Goal: Task Accomplishment & Management: Use online tool/utility

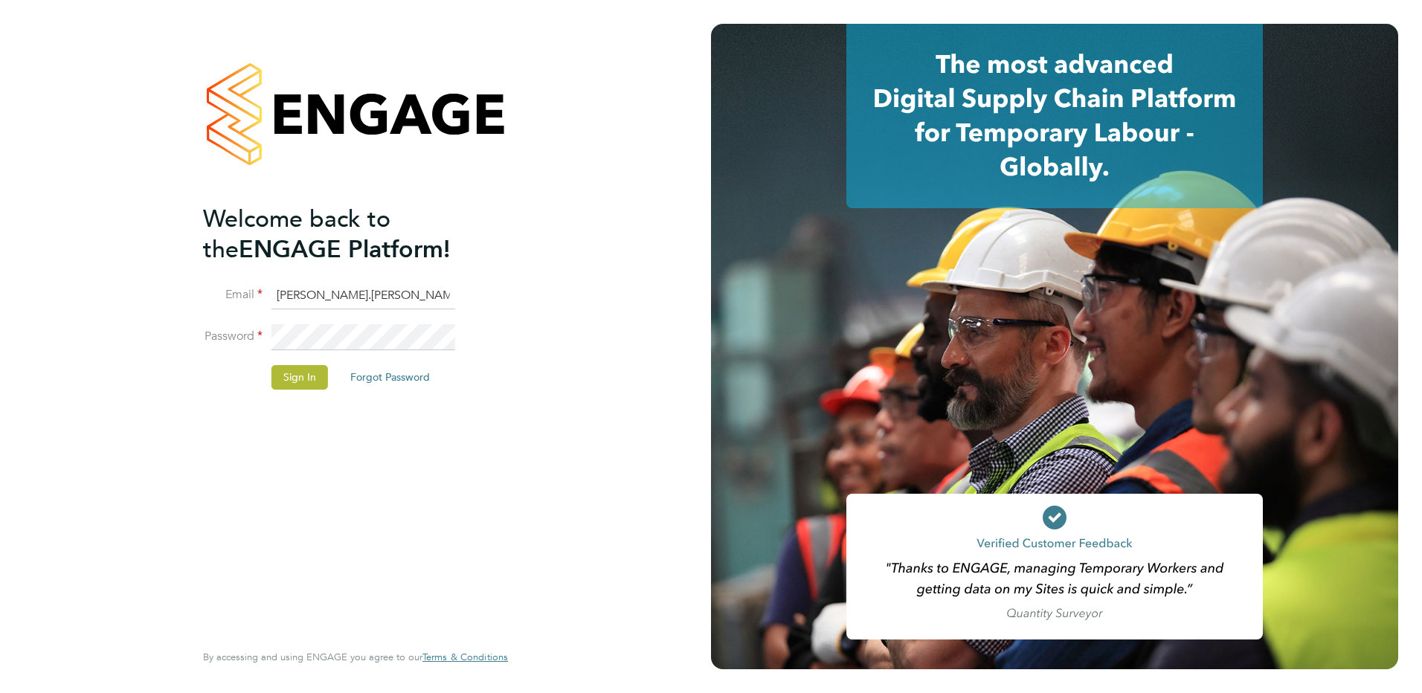
click at [431, 299] on input "[PERSON_NAME].[PERSON_NAME]@technical" at bounding box center [364, 296] width 184 height 27
click at [448, 284] on input "[PERSON_NAME].[PERSON_NAME]@technical" at bounding box center [364, 296] width 184 height 27
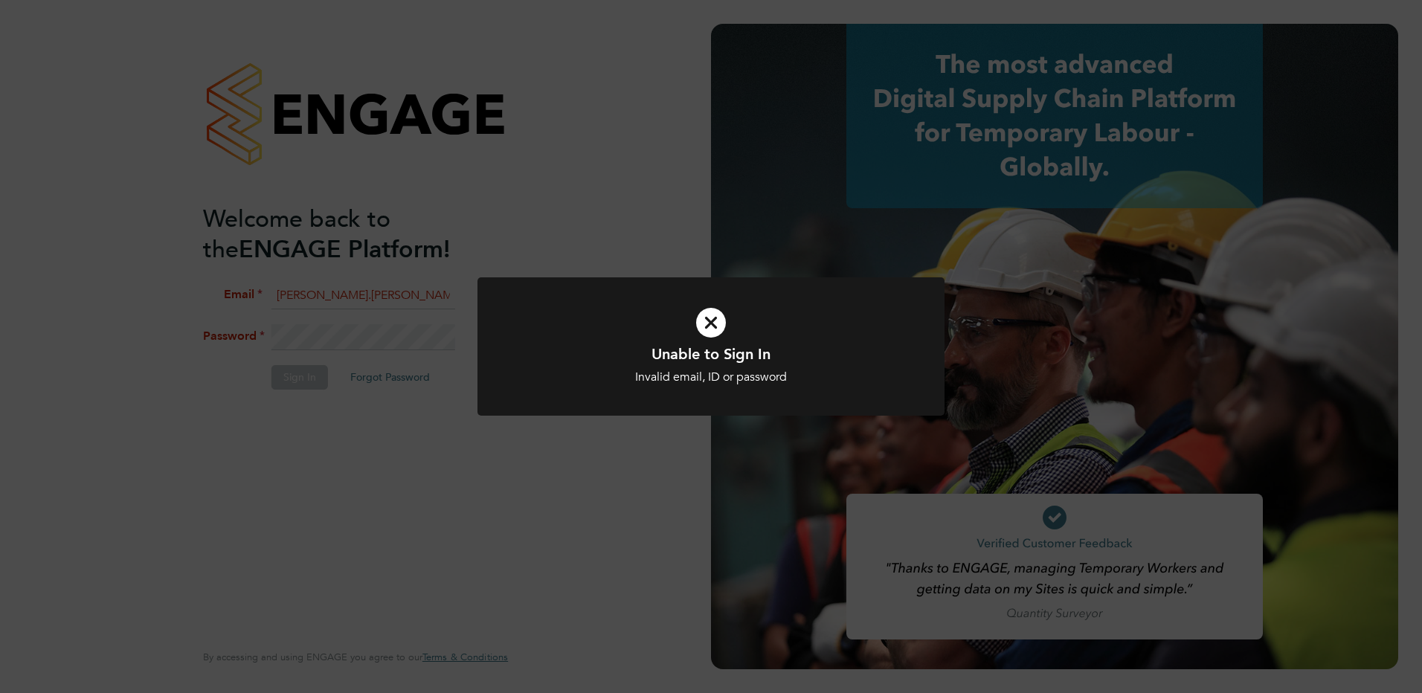
click at [713, 315] on icon at bounding box center [711, 323] width 387 height 58
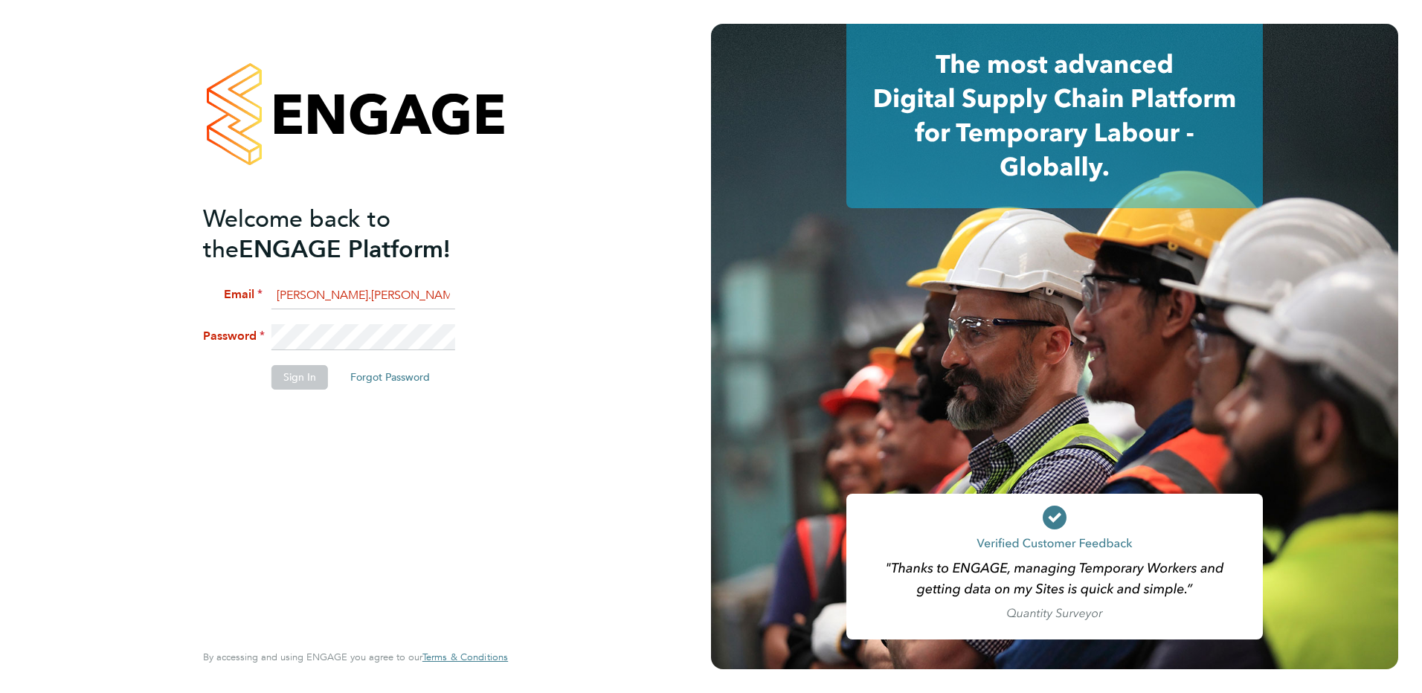
click at [459, 296] on li "Email [PERSON_NAME].[PERSON_NAME]@technicalres" at bounding box center [348, 304] width 290 height 42
click at [451, 295] on input "[PERSON_NAME].[PERSON_NAME]@technicalres" at bounding box center [364, 296] width 184 height 27
type input "[PERSON_NAME][EMAIL_ADDRESS][PERSON_NAME][DOMAIN_NAME]"
click at [307, 376] on button "Sign In" at bounding box center [300, 377] width 57 height 24
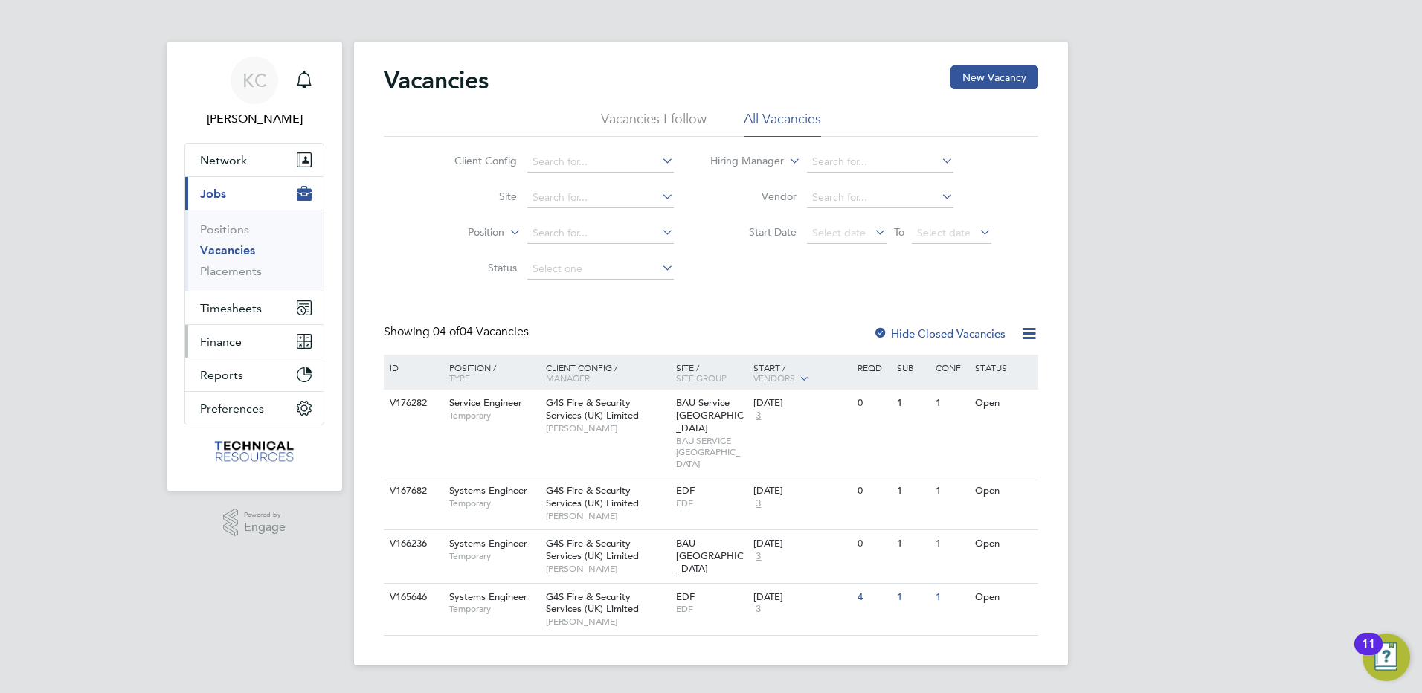
click at [218, 336] on span "Finance" at bounding box center [221, 342] width 42 height 14
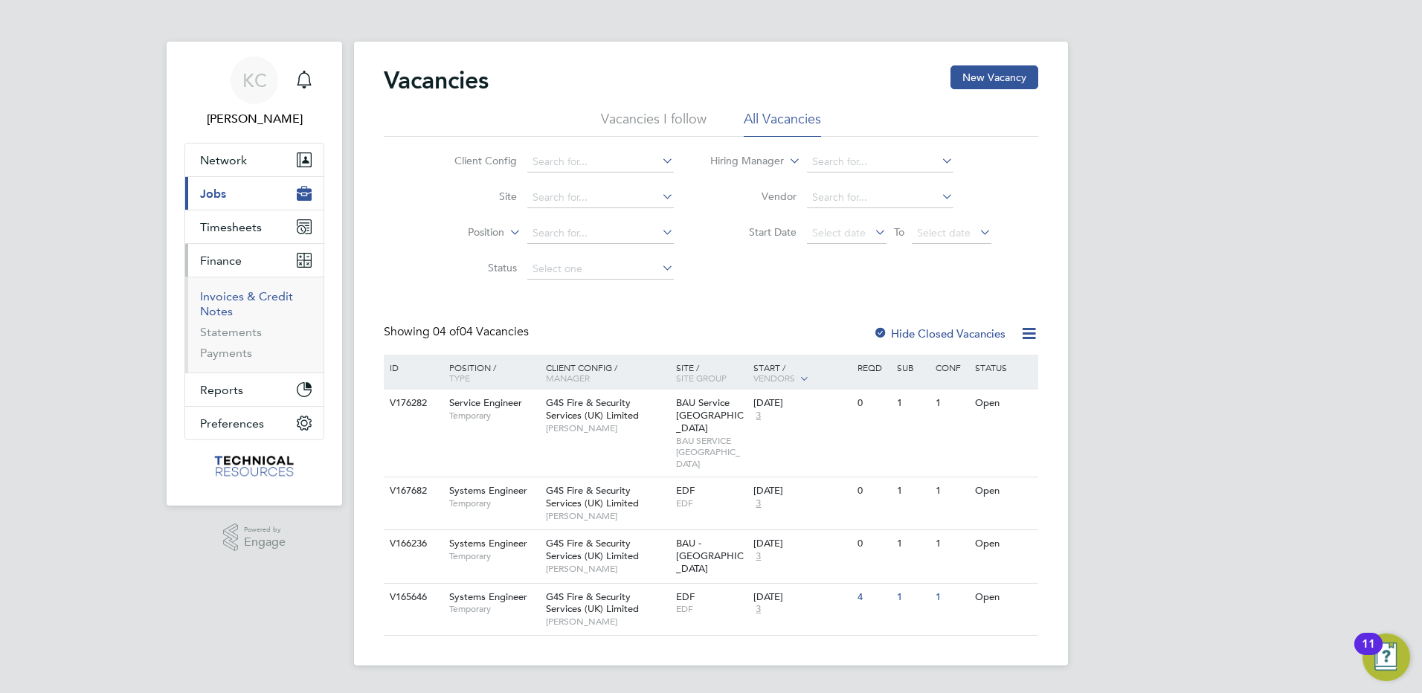
drag, startPoint x: 248, startPoint y: 299, endPoint x: 260, endPoint y: 296, distance: 12.3
click at [248, 299] on link "Invoices & Credit Notes" at bounding box center [246, 303] width 93 height 29
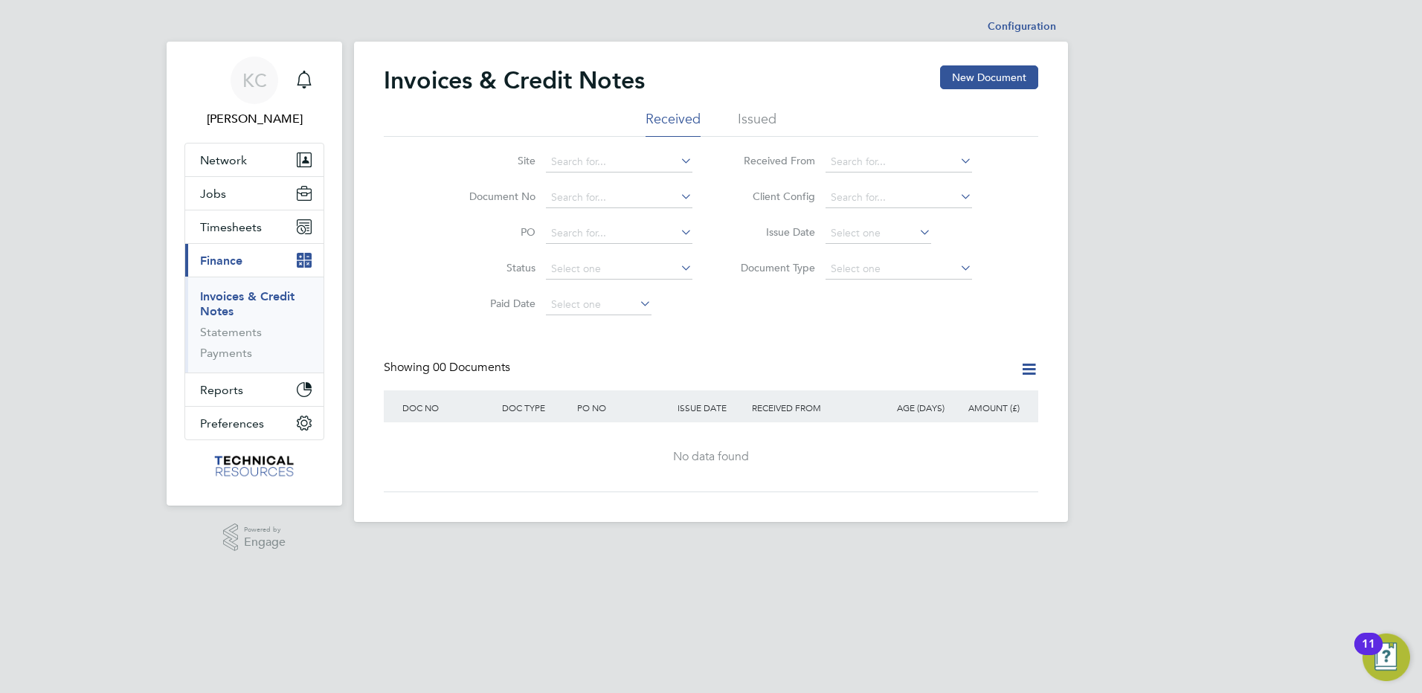
click at [763, 115] on li "Issued" at bounding box center [757, 123] width 39 height 27
click at [580, 201] on input at bounding box center [619, 197] width 147 height 21
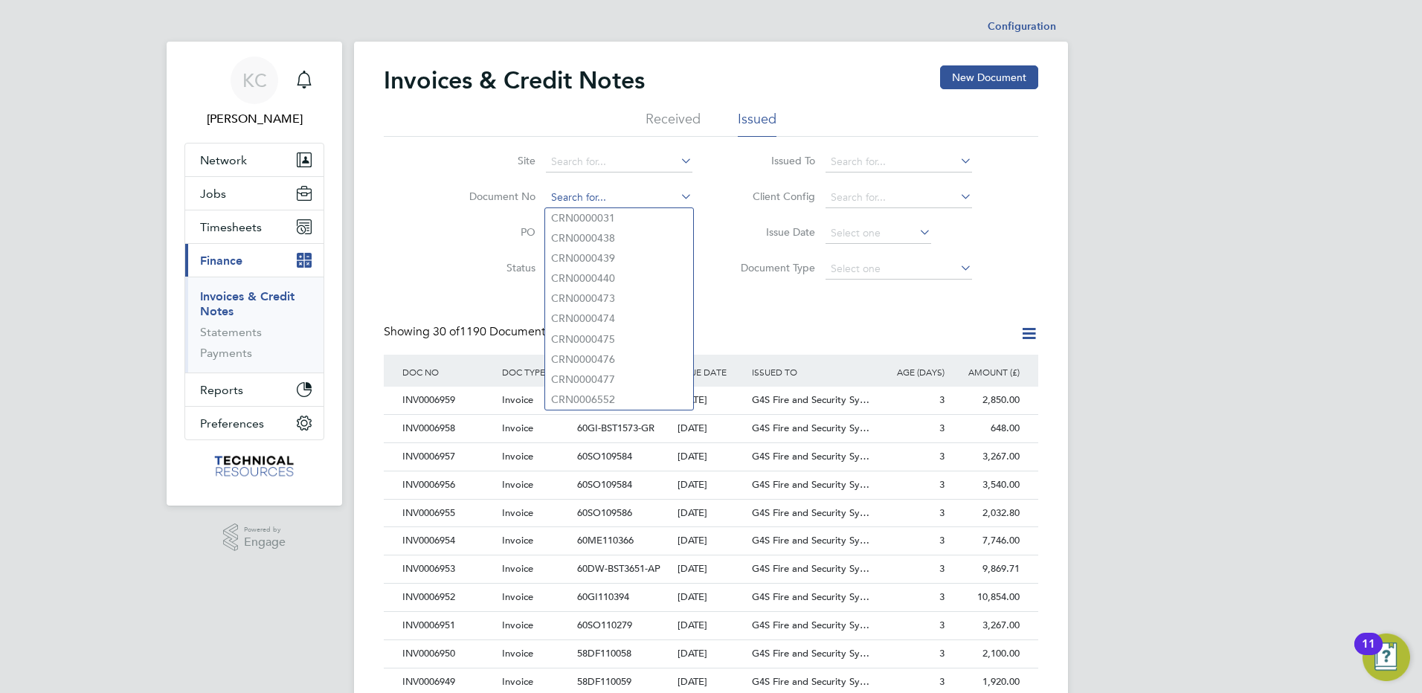
click at [605, 198] on input at bounding box center [619, 197] width 147 height 21
type input "INV0006807"
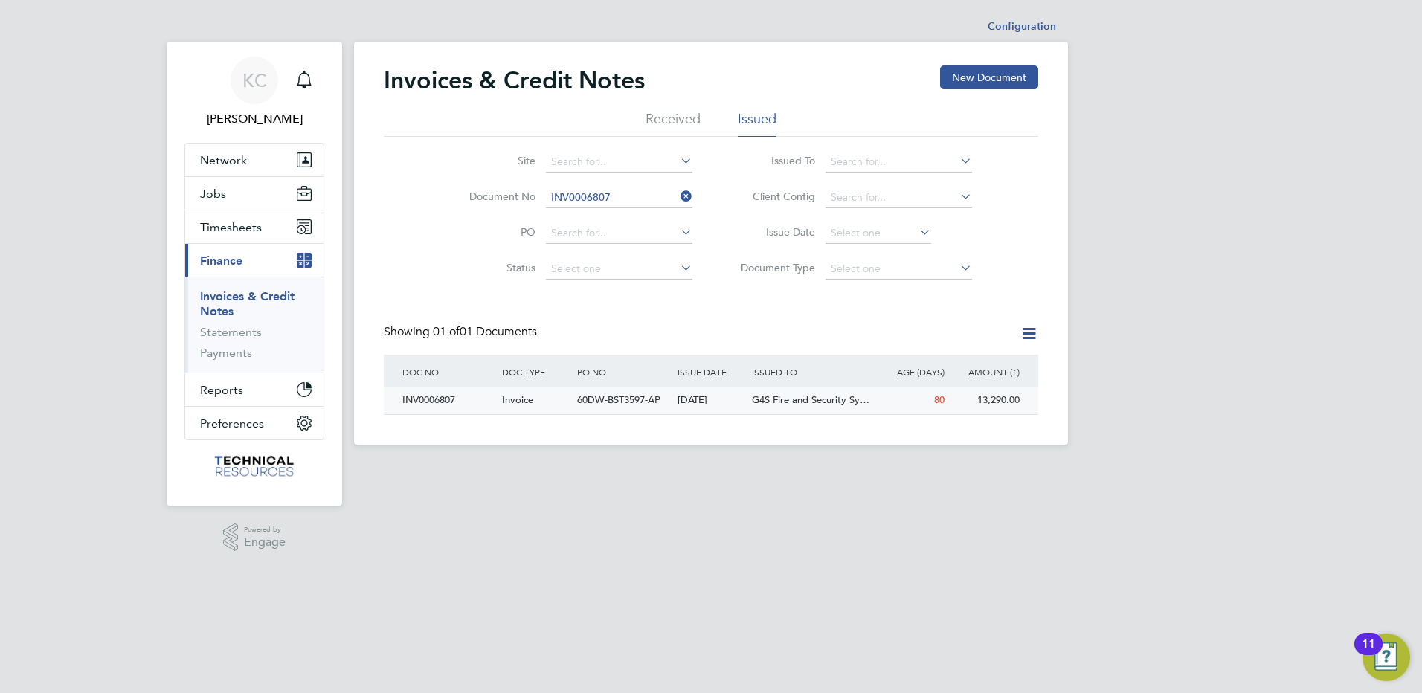
click at [421, 406] on div "INV0006807" at bounding box center [449, 401] width 100 height 28
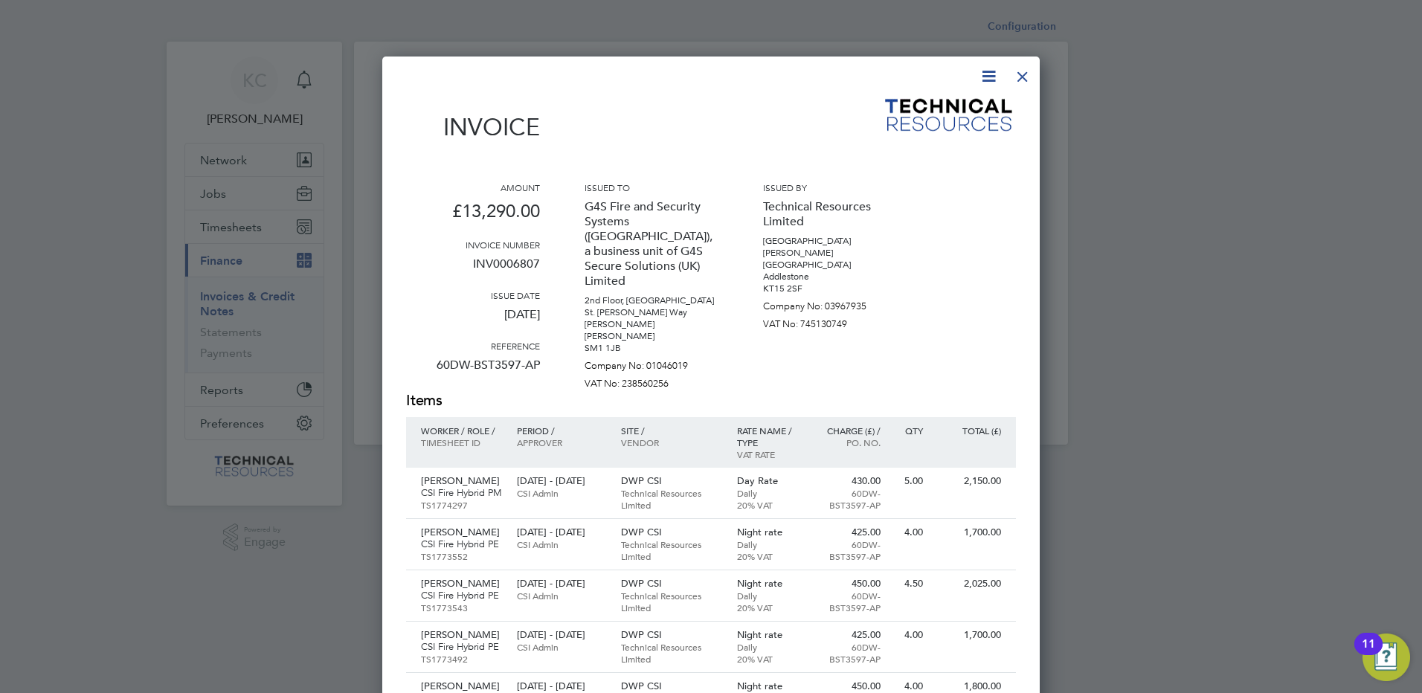
click at [990, 72] on icon at bounding box center [989, 76] width 19 height 19
click at [925, 109] on li "Download Invoice" at bounding box center [944, 111] width 103 height 21
click at [986, 75] on icon at bounding box center [989, 76] width 19 height 19
click at [931, 111] on li "Download Invoice" at bounding box center [944, 111] width 103 height 21
click at [984, 71] on icon at bounding box center [989, 76] width 19 height 19
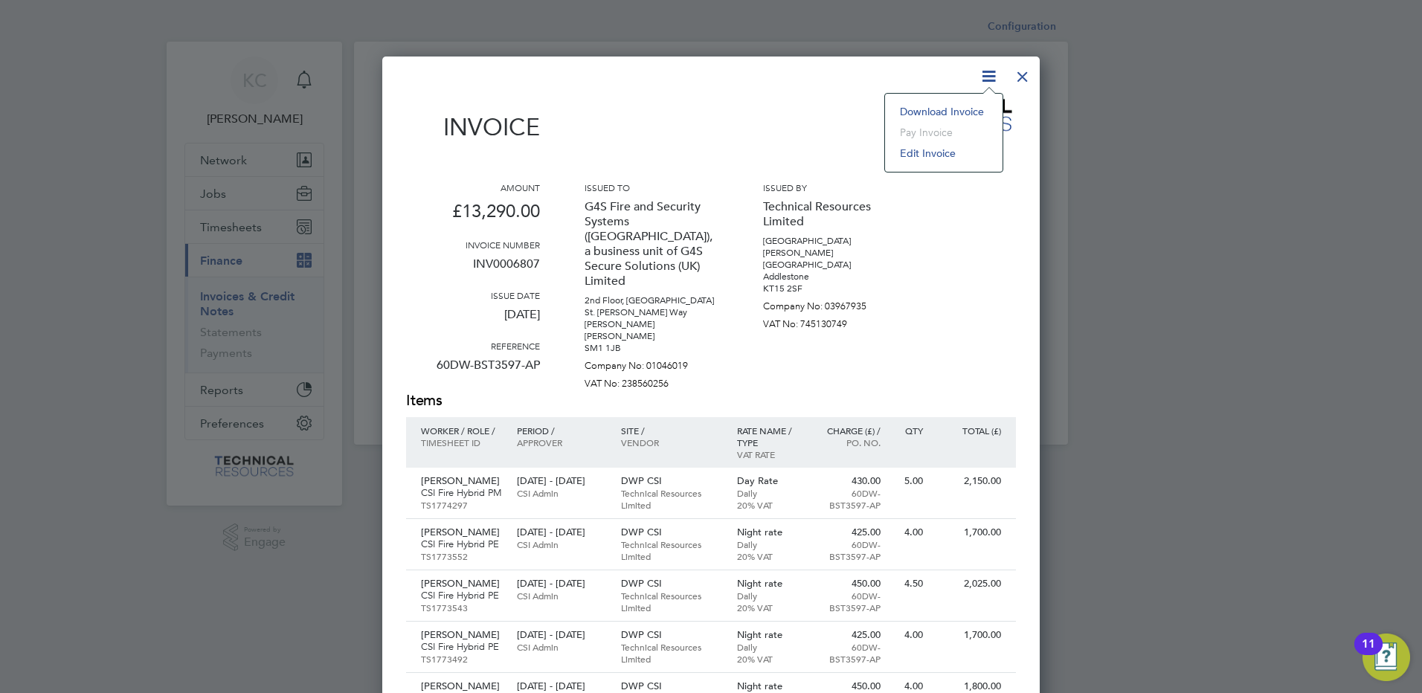
click at [978, 105] on li "Download Invoice" at bounding box center [944, 111] width 103 height 21
click at [995, 75] on icon at bounding box center [989, 76] width 19 height 19
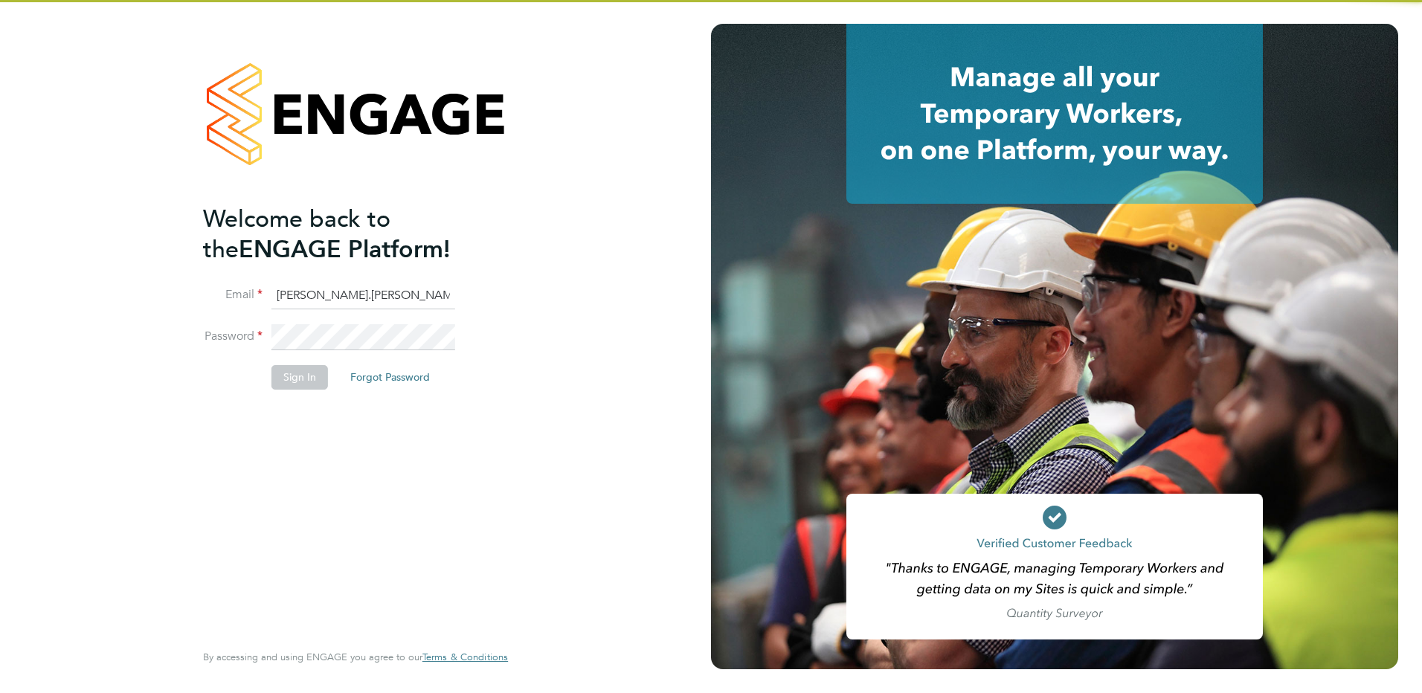
click at [367, 294] on input "[PERSON_NAME].[PERSON_NAME]@technical" at bounding box center [364, 296] width 184 height 27
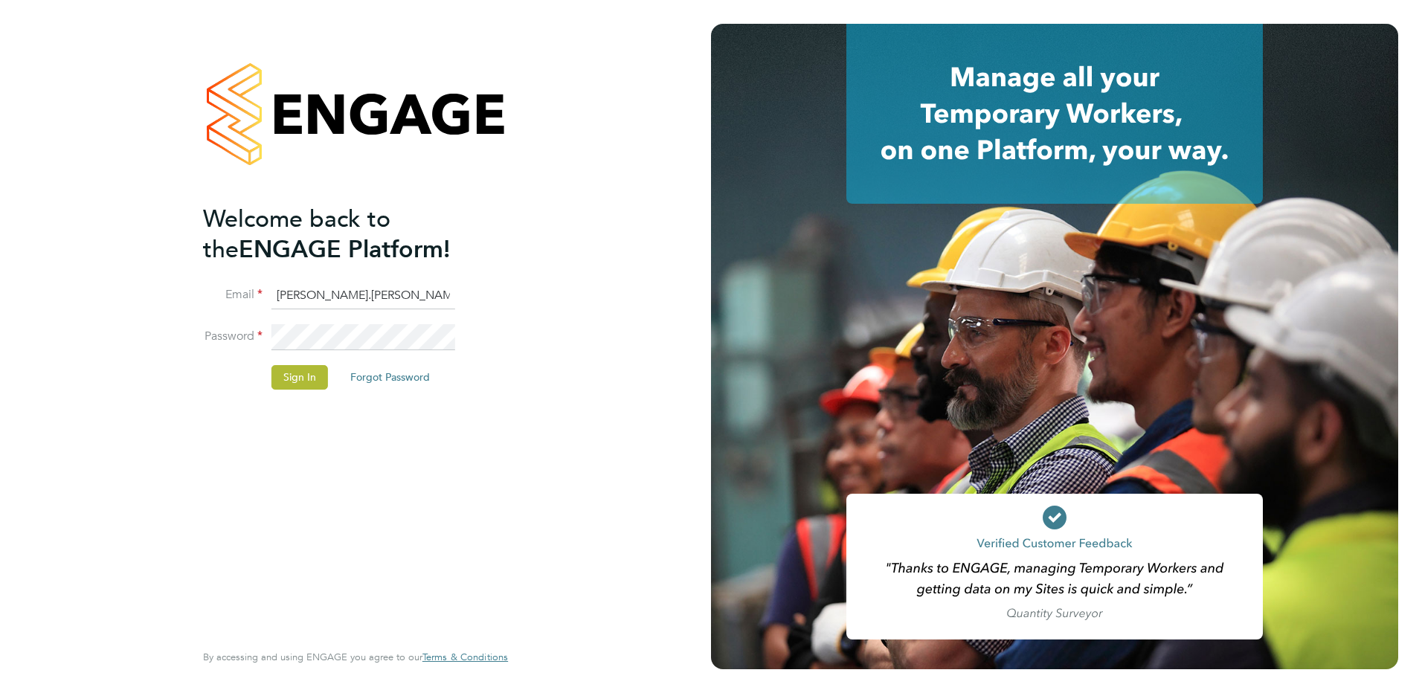
click at [458, 292] on li "Email kate.cordery@technical" at bounding box center [348, 304] width 290 height 42
click at [466, 292] on li "Email kate.cordery@technical" at bounding box center [348, 304] width 290 height 42
click at [448, 295] on input "[PERSON_NAME].[PERSON_NAME]@technical" at bounding box center [364, 296] width 184 height 27
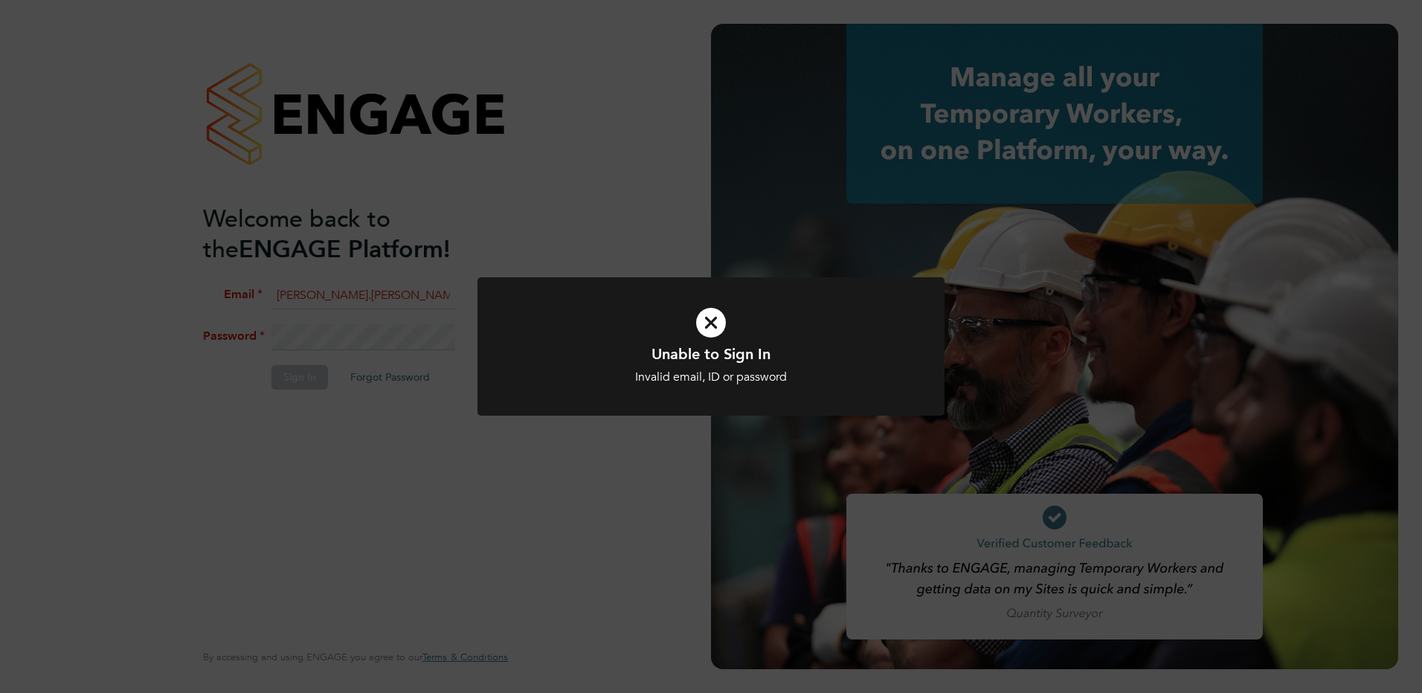
click at [717, 325] on icon at bounding box center [711, 323] width 387 height 58
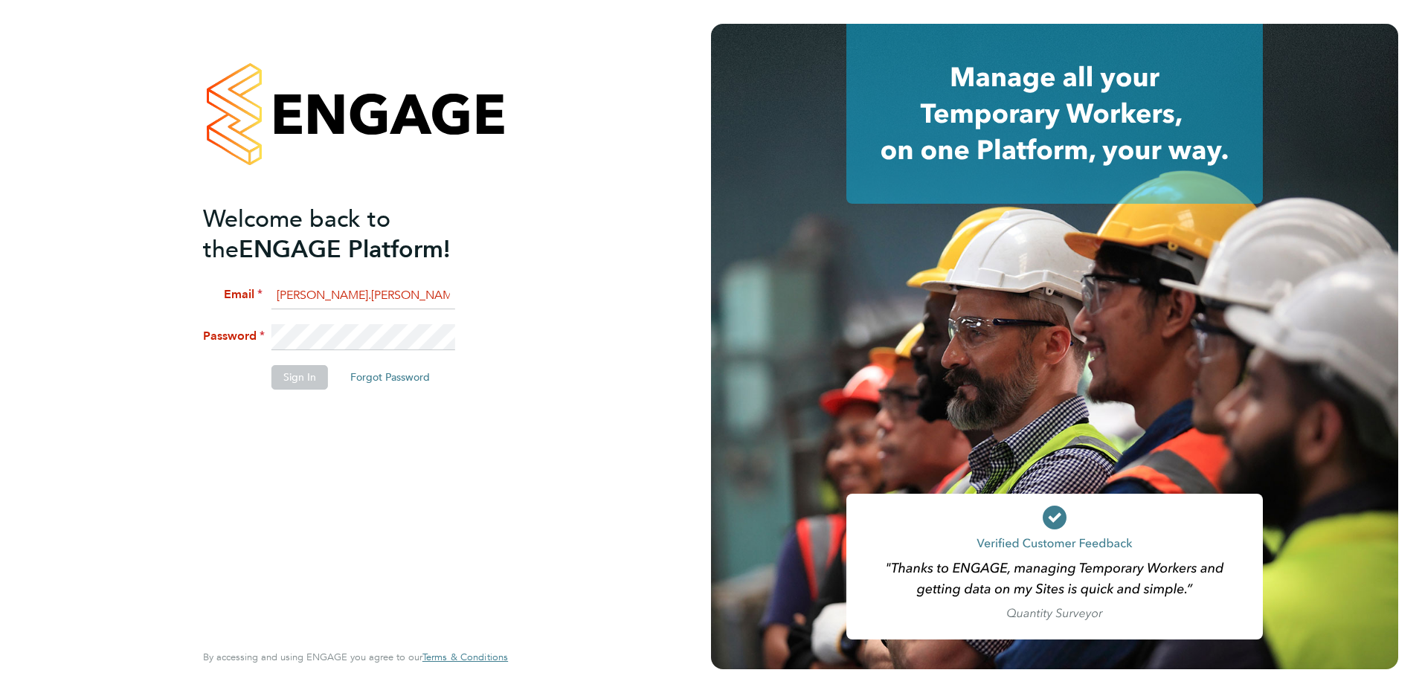
click at [415, 292] on input "[PERSON_NAME].[PERSON_NAME]@technicalres" at bounding box center [364, 296] width 184 height 27
type input "[PERSON_NAME][EMAIL_ADDRESS][PERSON_NAME][DOMAIN_NAME]"
click at [296, 369] on button "Sign In" at bounding box center [300, 377] width 57 height 24
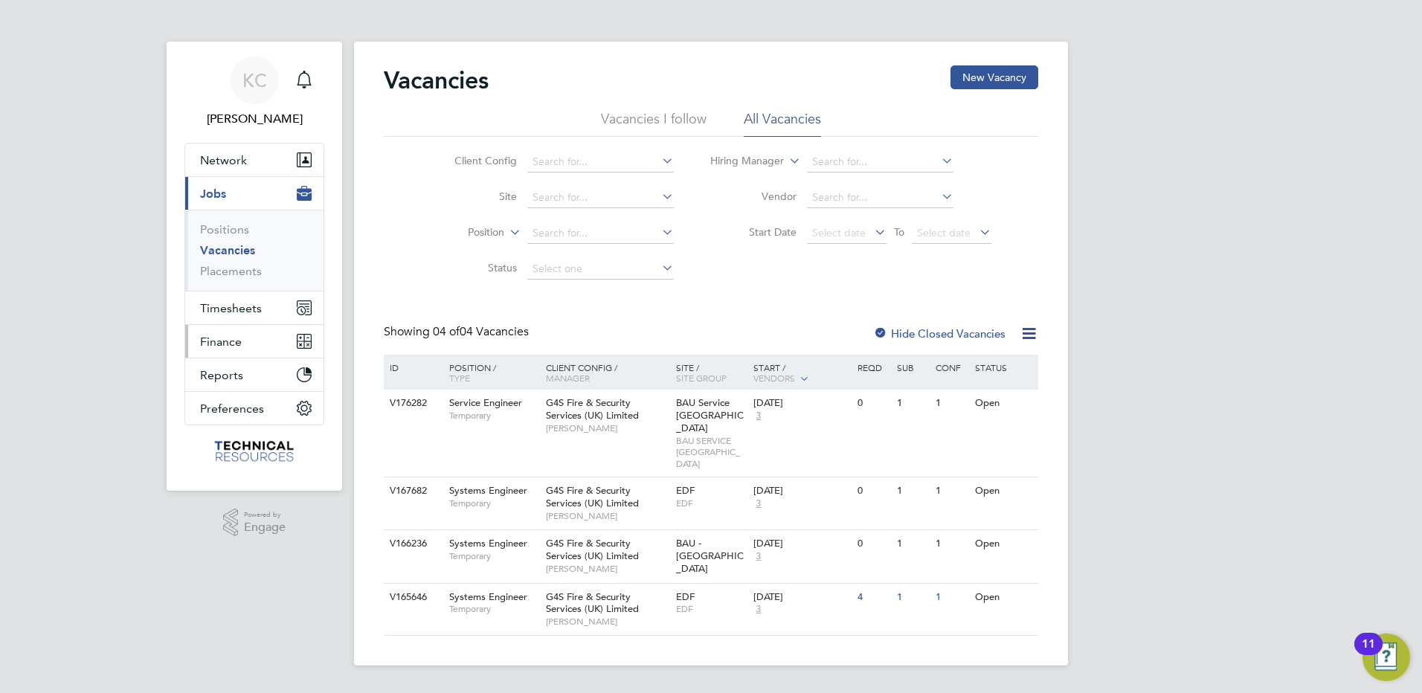
click at [231, 337] on span "Finance" at bounding box center [221, 342] width 42 height 14
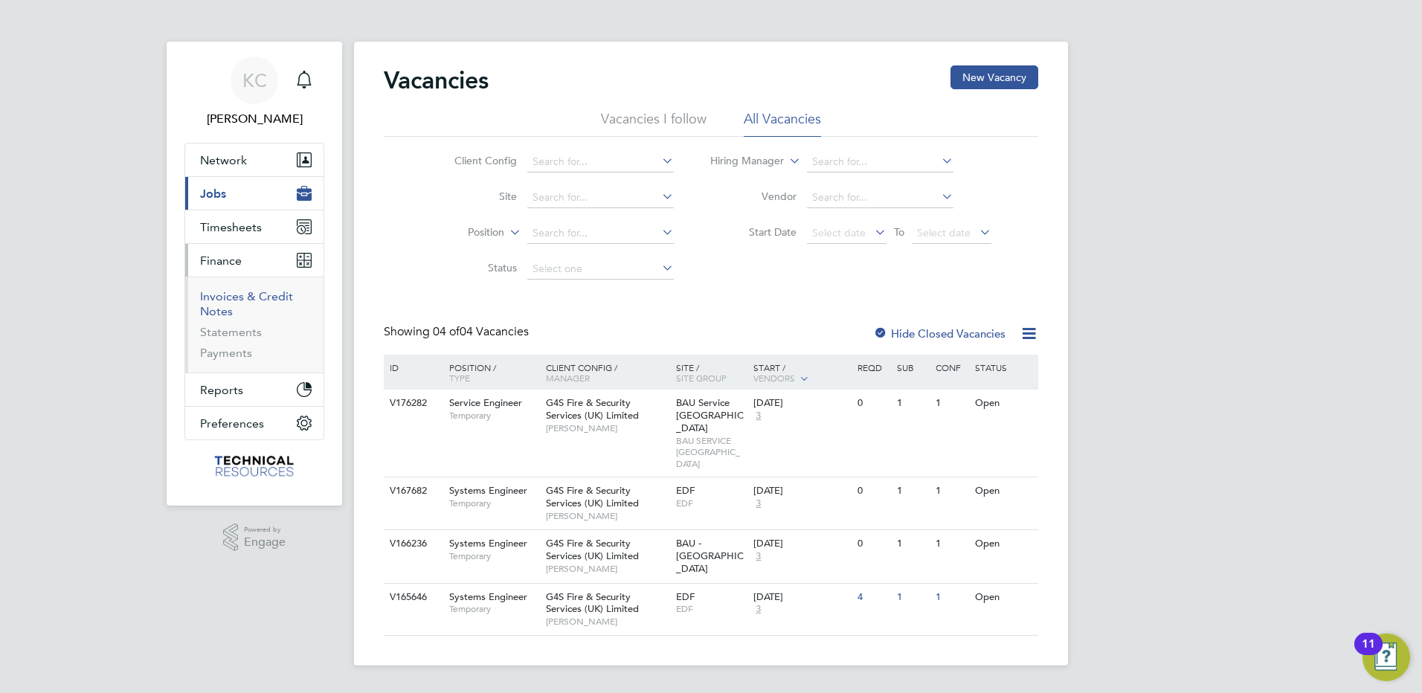
click at [241, 299] on link "Invoices & Credit Notes" at bounding box center [246, 303] width 93 height 29
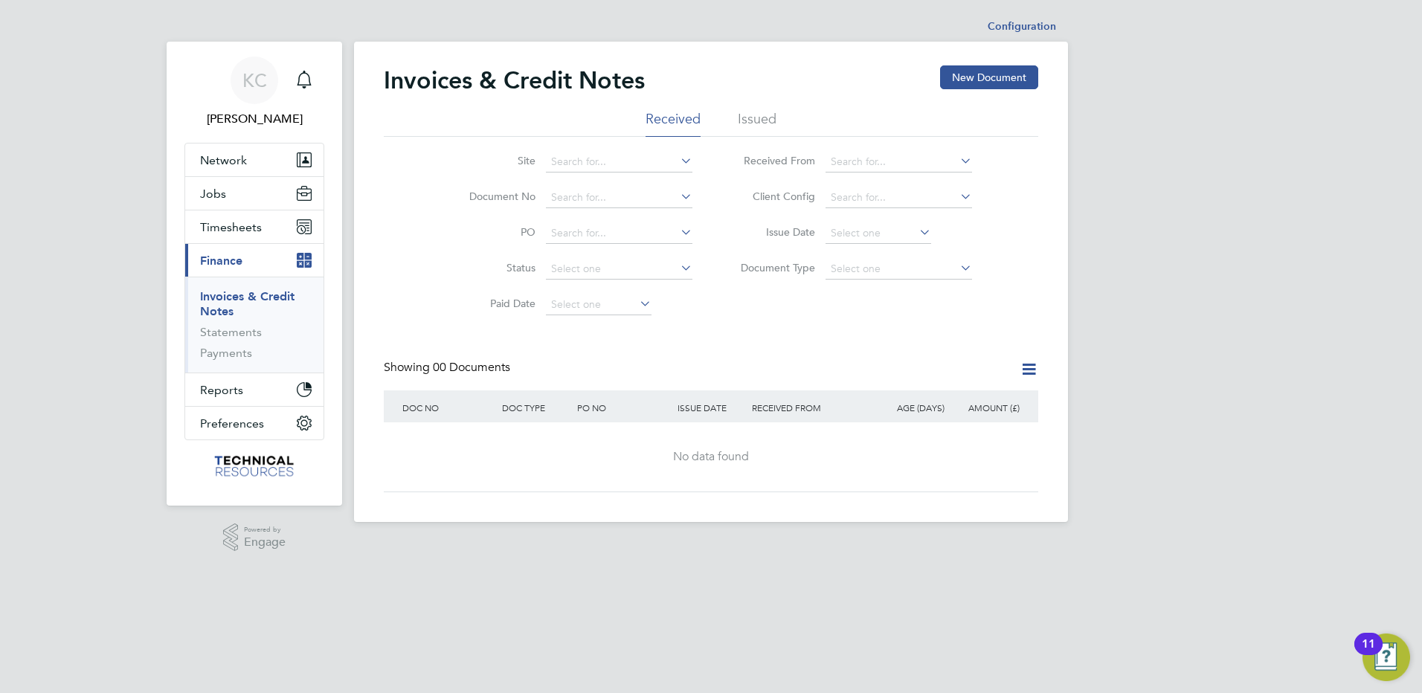
click at [758, 120] on li "Issued" at bounding box center [757, 123] width 39 height 27
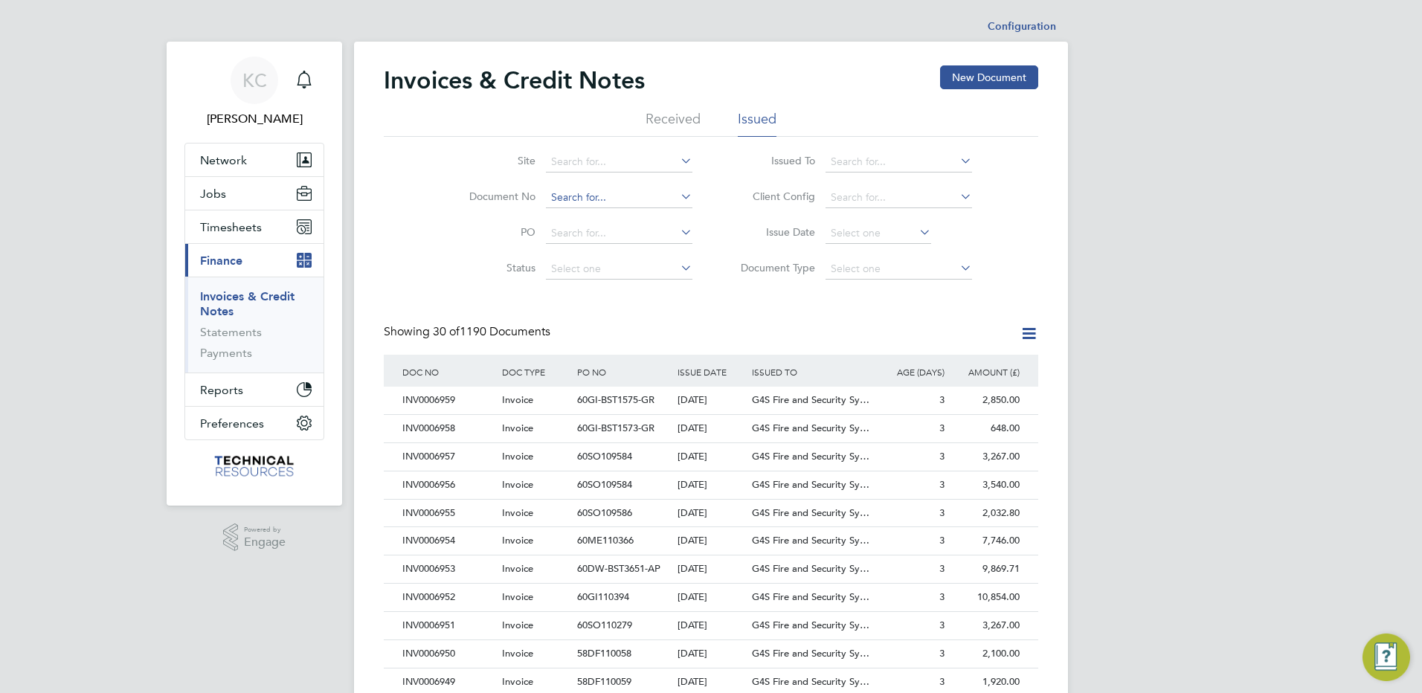
click at [591, 197] on input at bounding box center [619, 197] width 147 height 21
type input "CRN0000031"
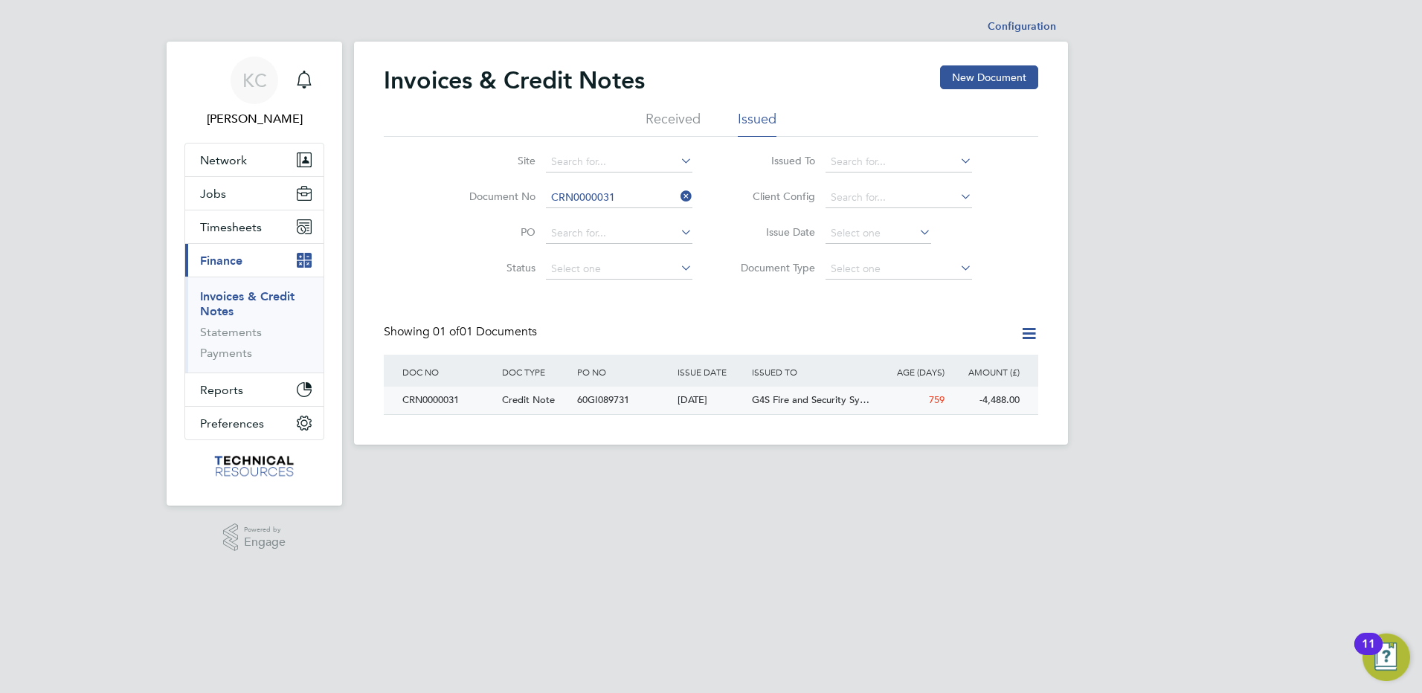
click at [440, 402] on div "CRN0000031" at bounding box center [449, 401] width 100 height 28
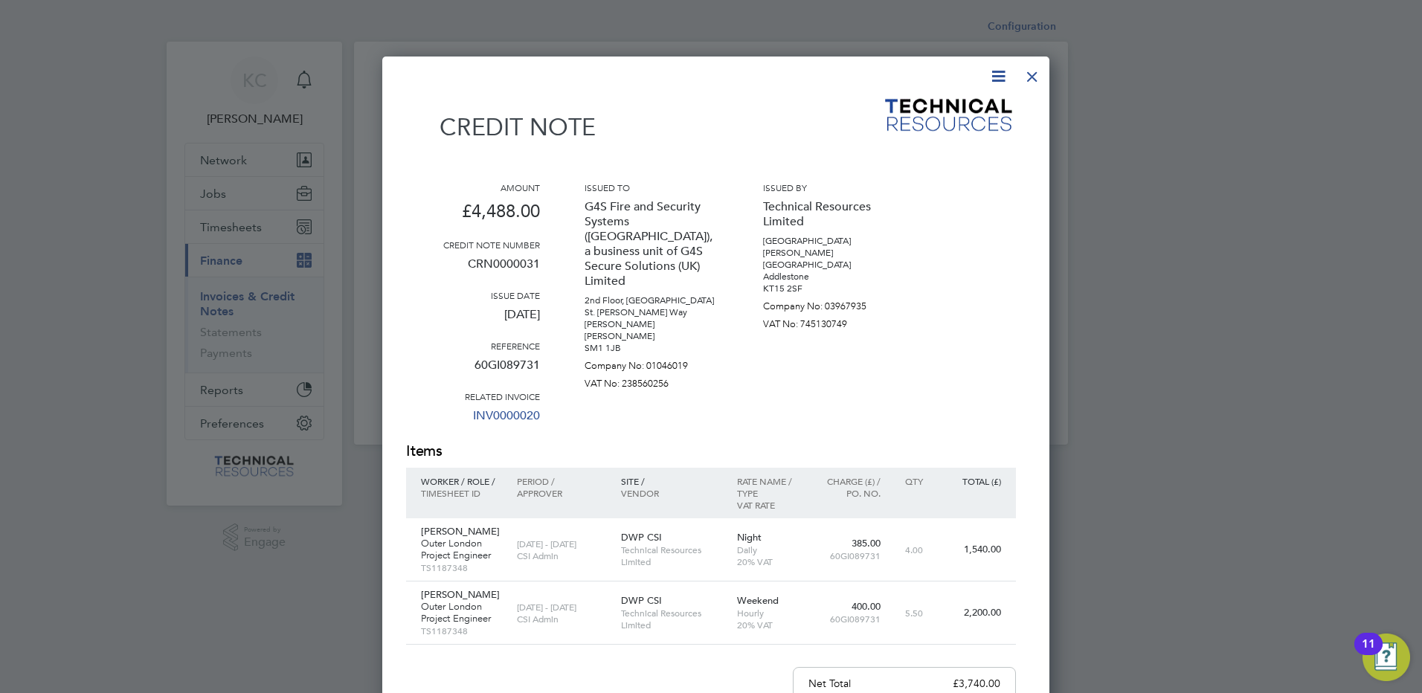
drag, startPoint x: 1021, startPoint y: 74, endPoint x: 1012, endPoint y: 77, distance: 9.9
click at [1021, 74] on div at bounding box center [1032, 73] width 27 height 27
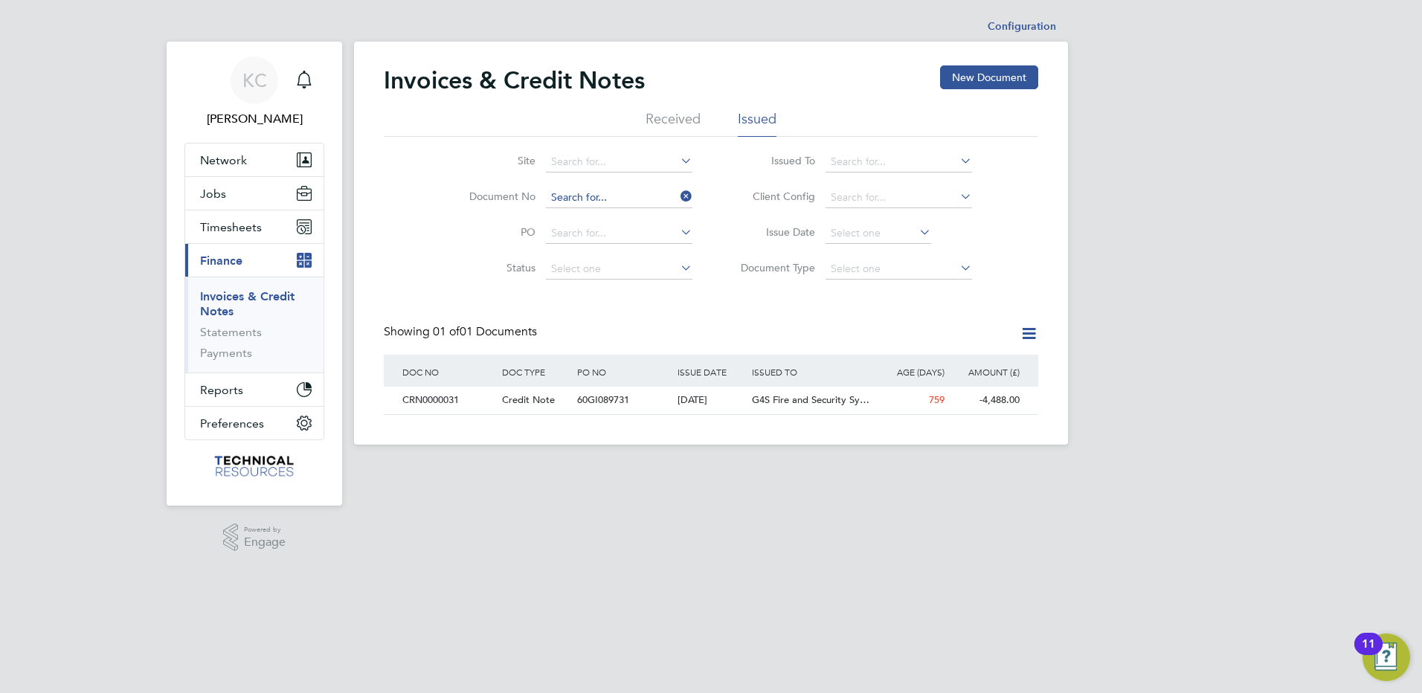
click at [628, 199] on input at bounding box center [619, 197] width 147 height 21
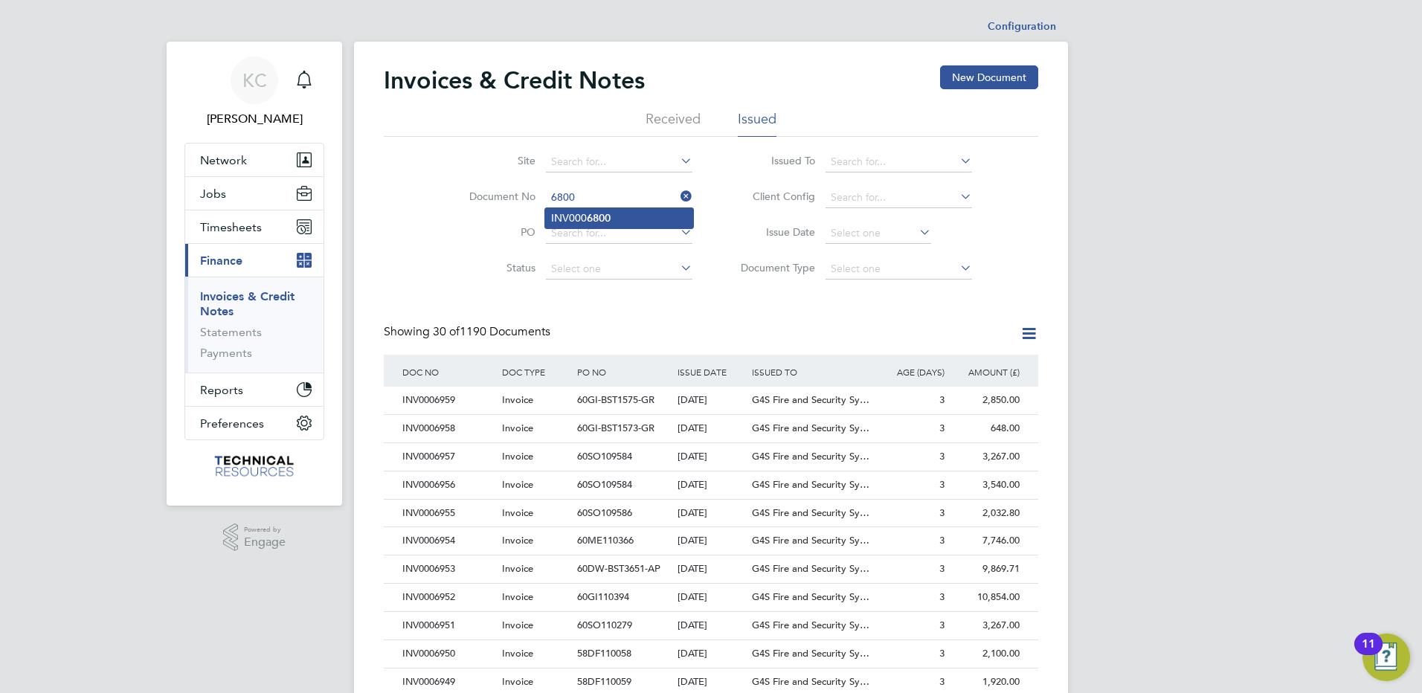
click at [612, 219] on li "INV000 6800" at bounding box center [619, 218] width 148 height 20
type input "INV0006800"
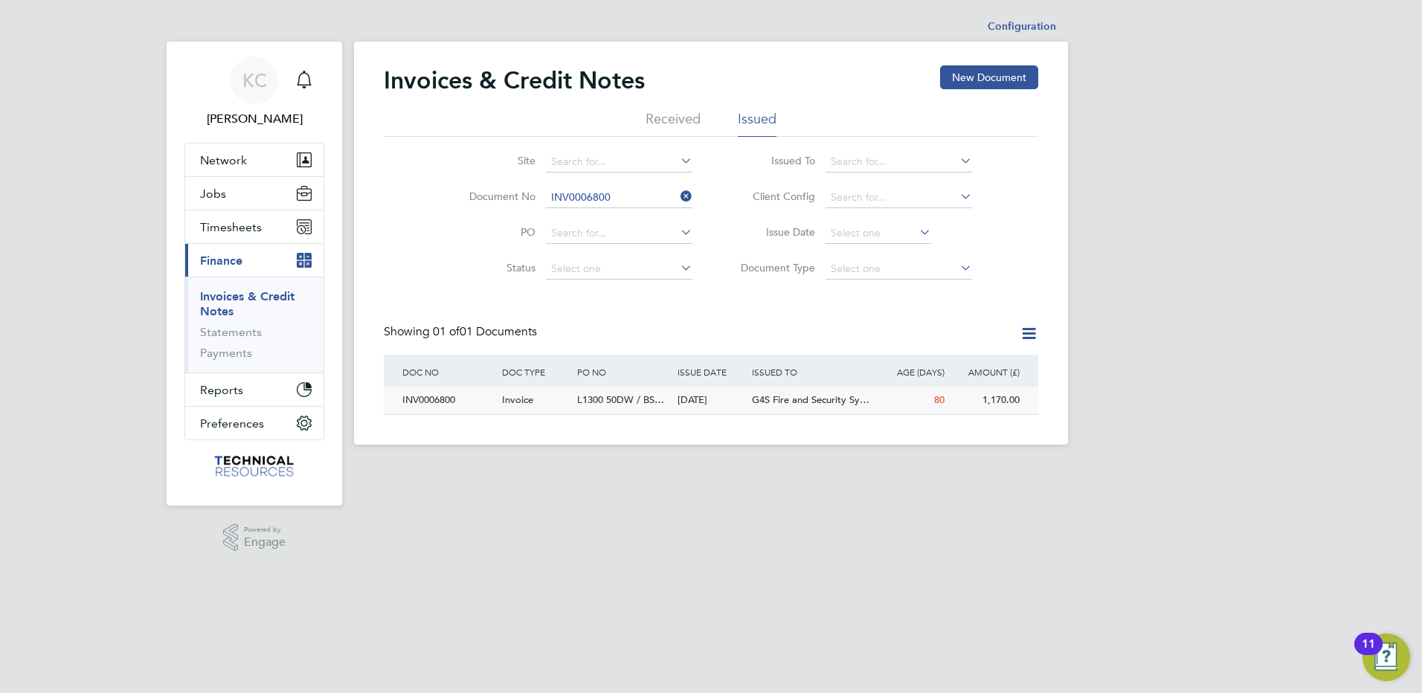
click at [443, 399] on div "INV0006800" at bounding box center [449, 401] width 100 height 28
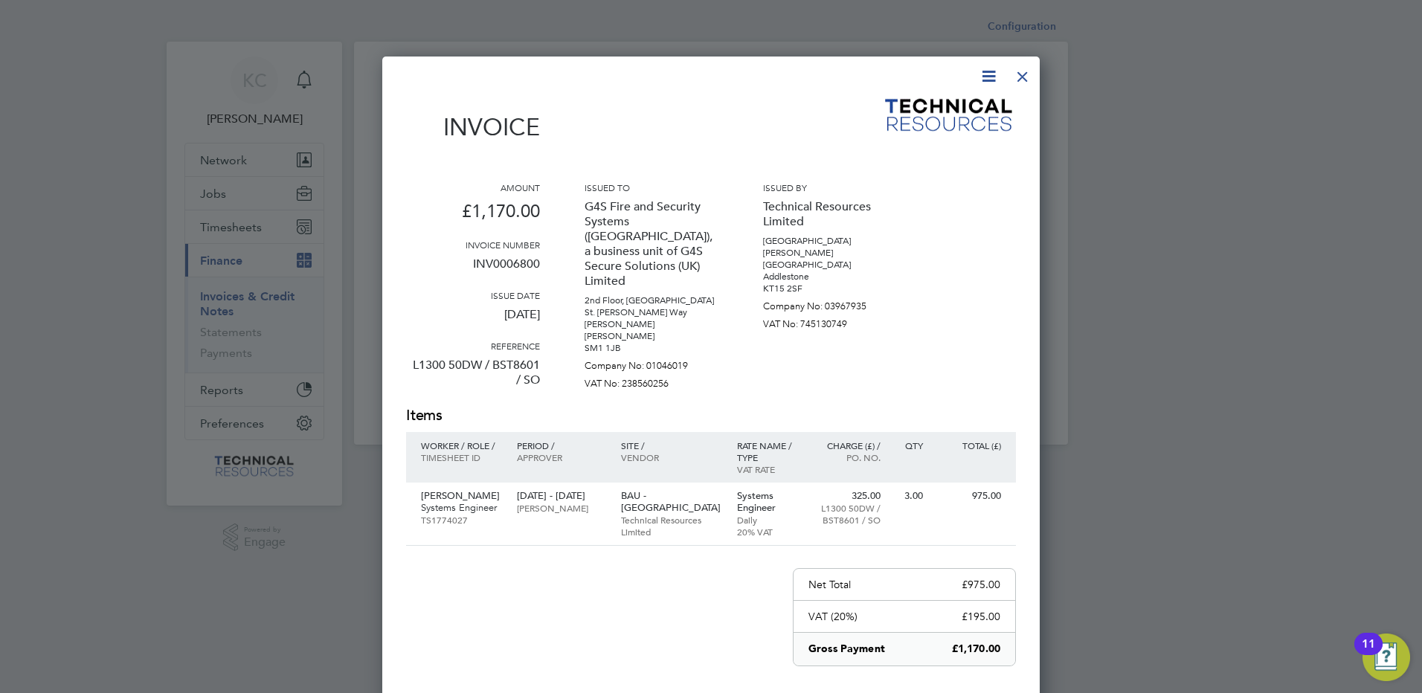
click at [1024, 80] on div at bounding box center [1023, 73] width 27 height 27
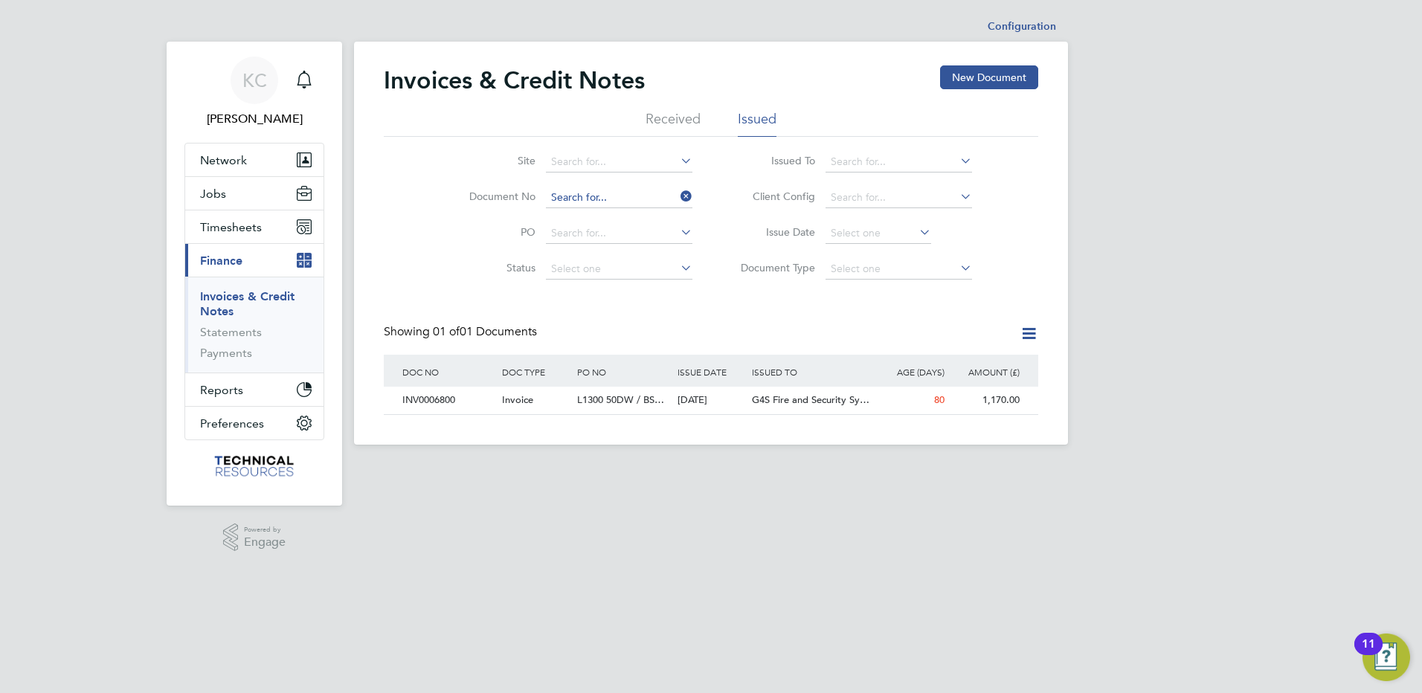
click at [643, 196] on input at bounding box center [619, 197] width 147 height 21
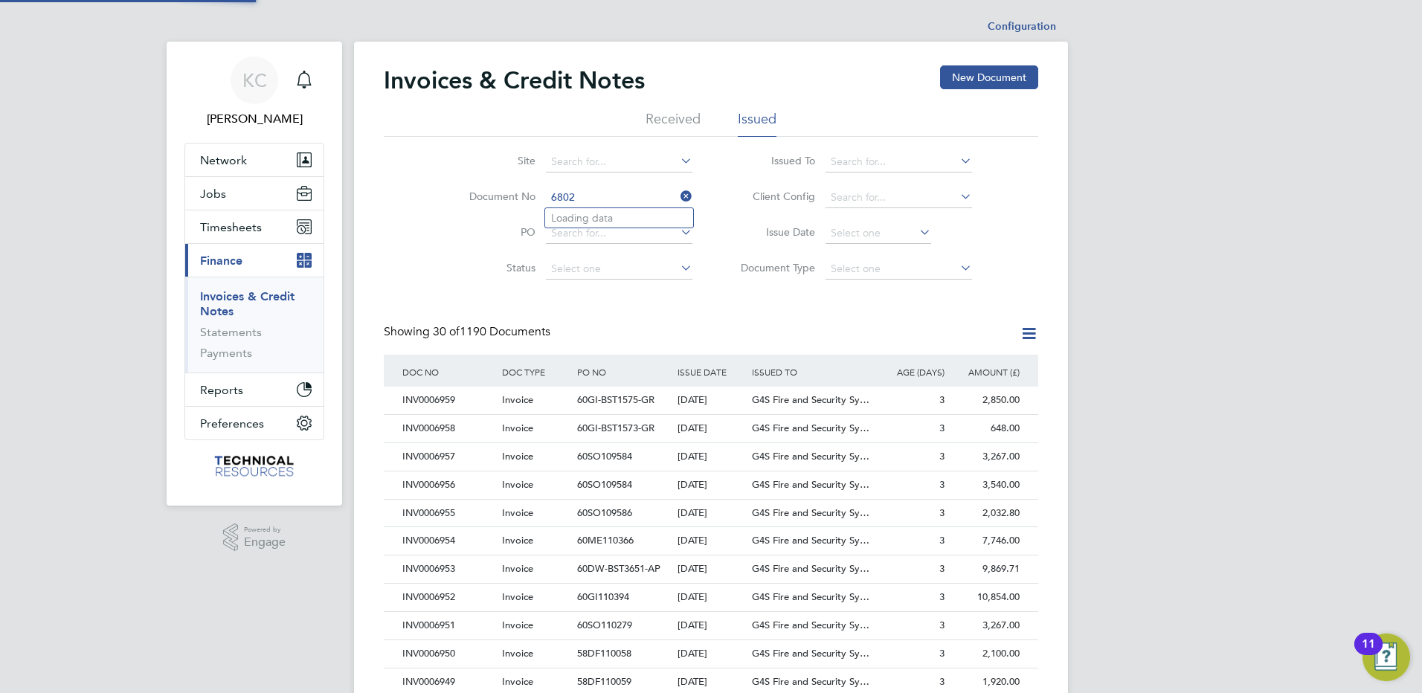
scroll to position [28, 101]
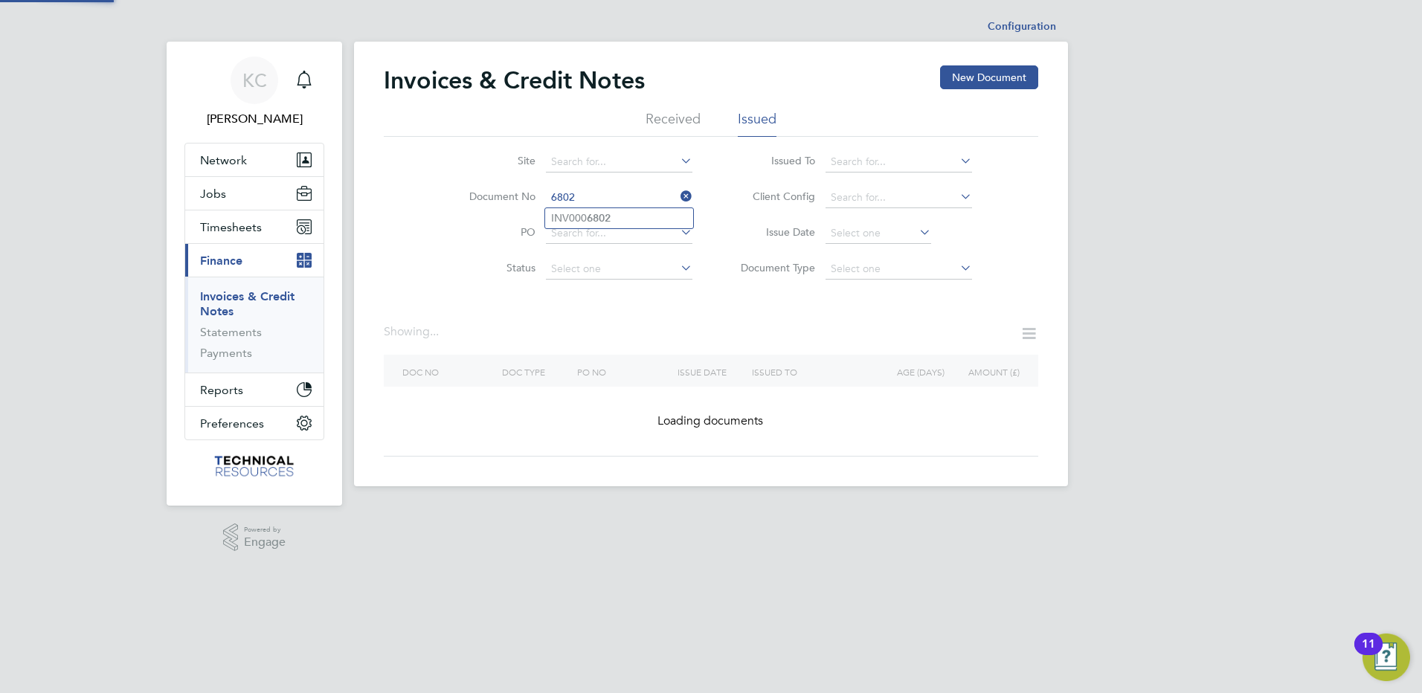
type input "INV0006802"
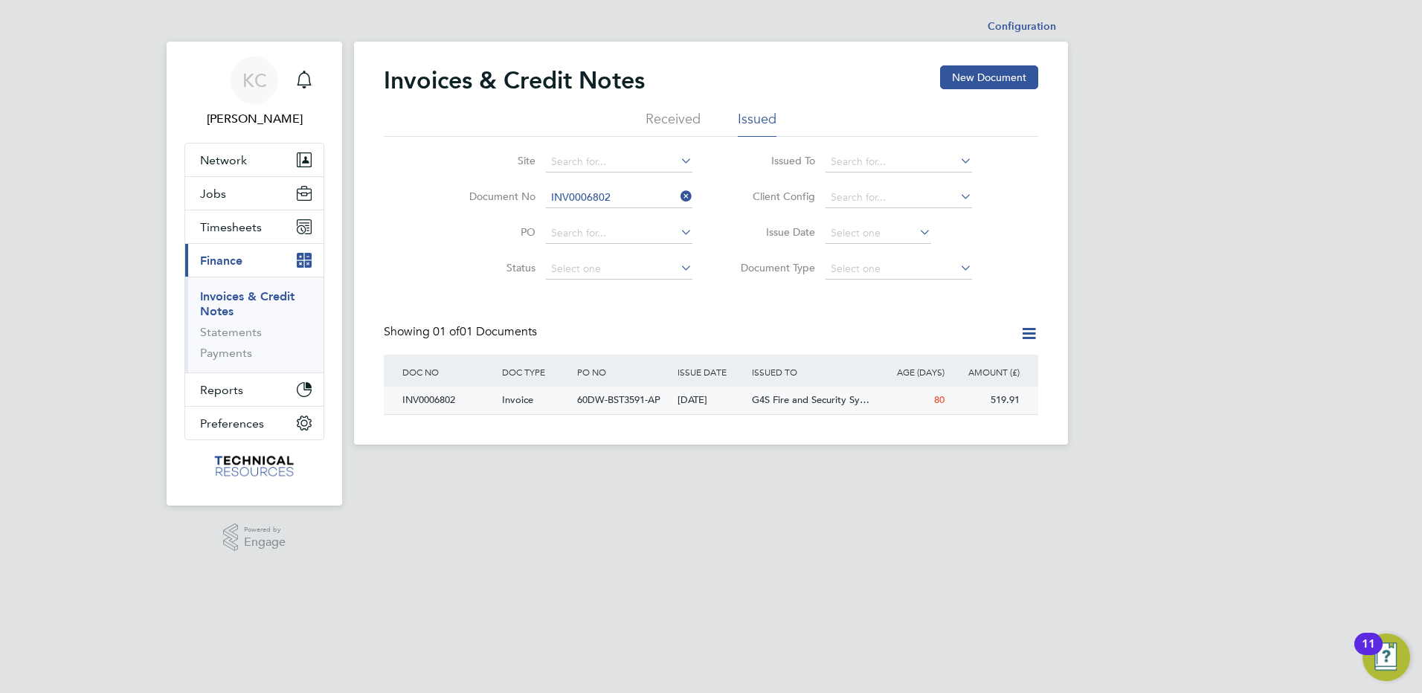
click at [440, 397] on div "INV0006802" at bounding box center [449, 401] width 100 height 28
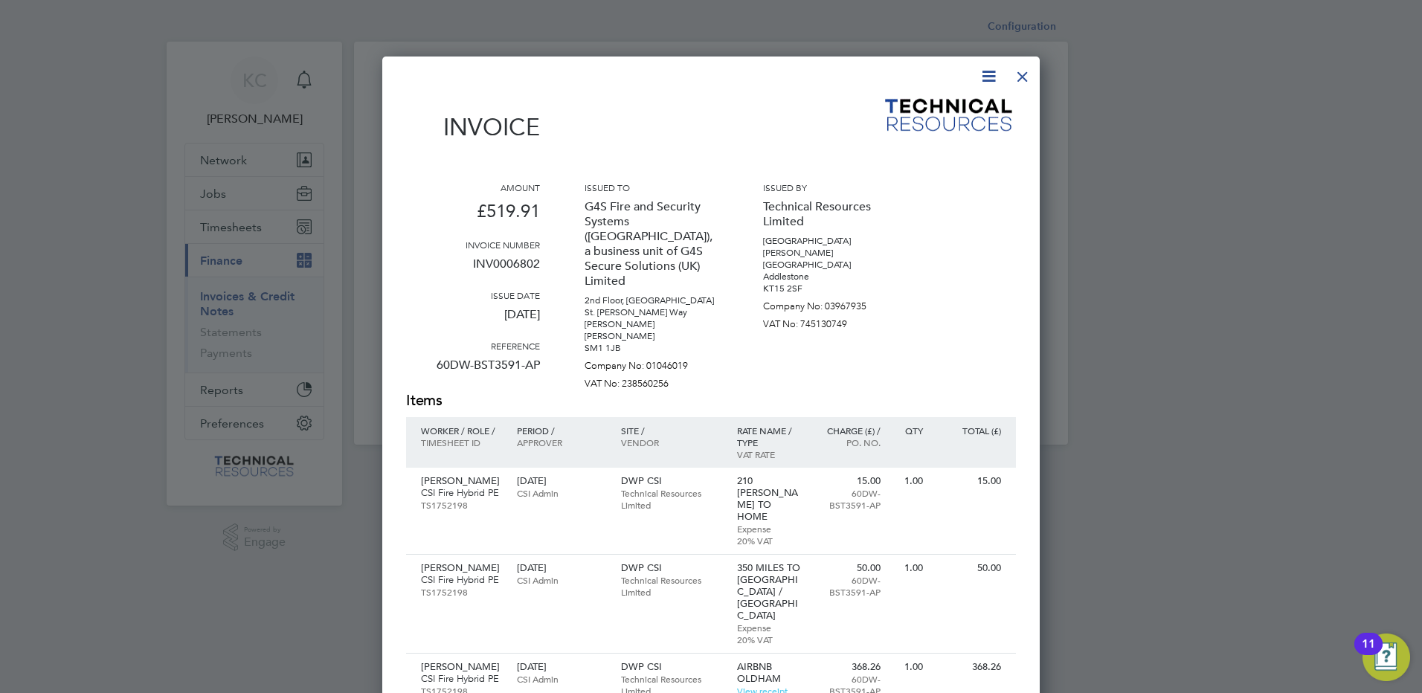
click at [1030, 74] on div at bounding box center [1023, 73] width 27 height 27
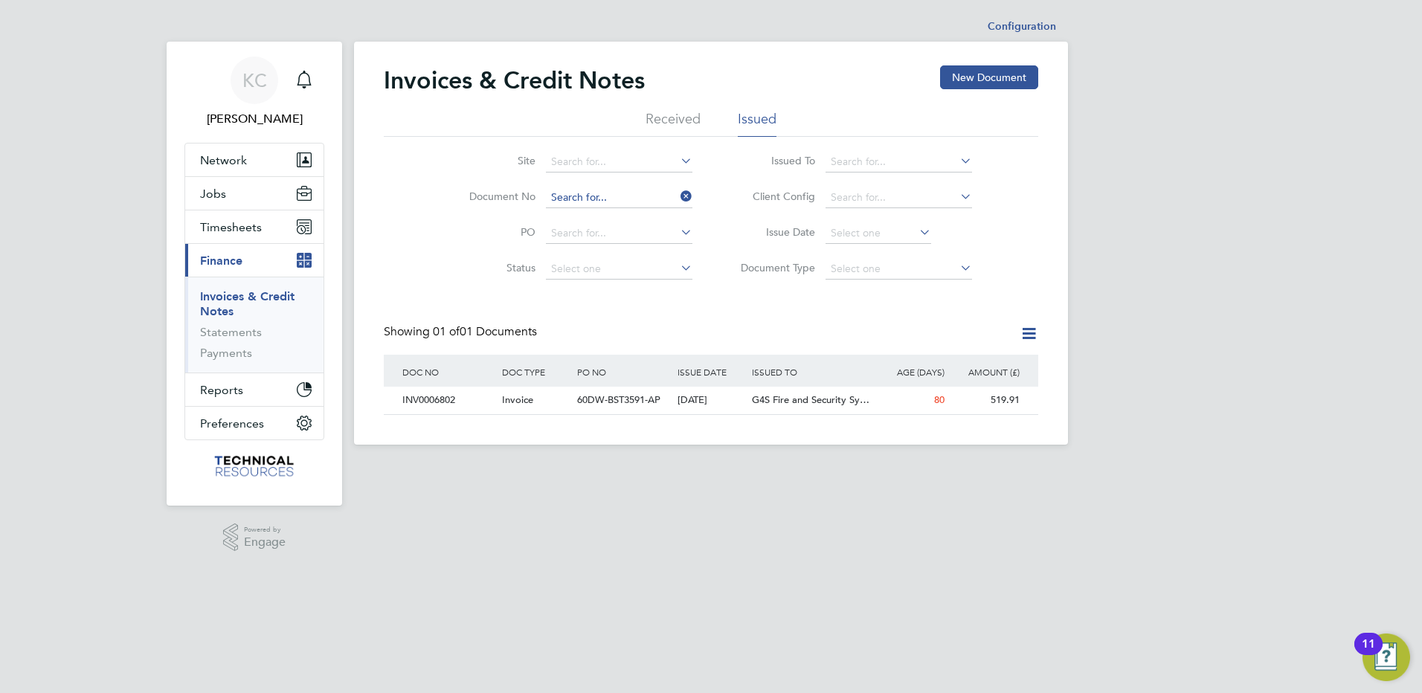
click at [620, 198] on input at bounding box center [619, 197] width 147 height 21
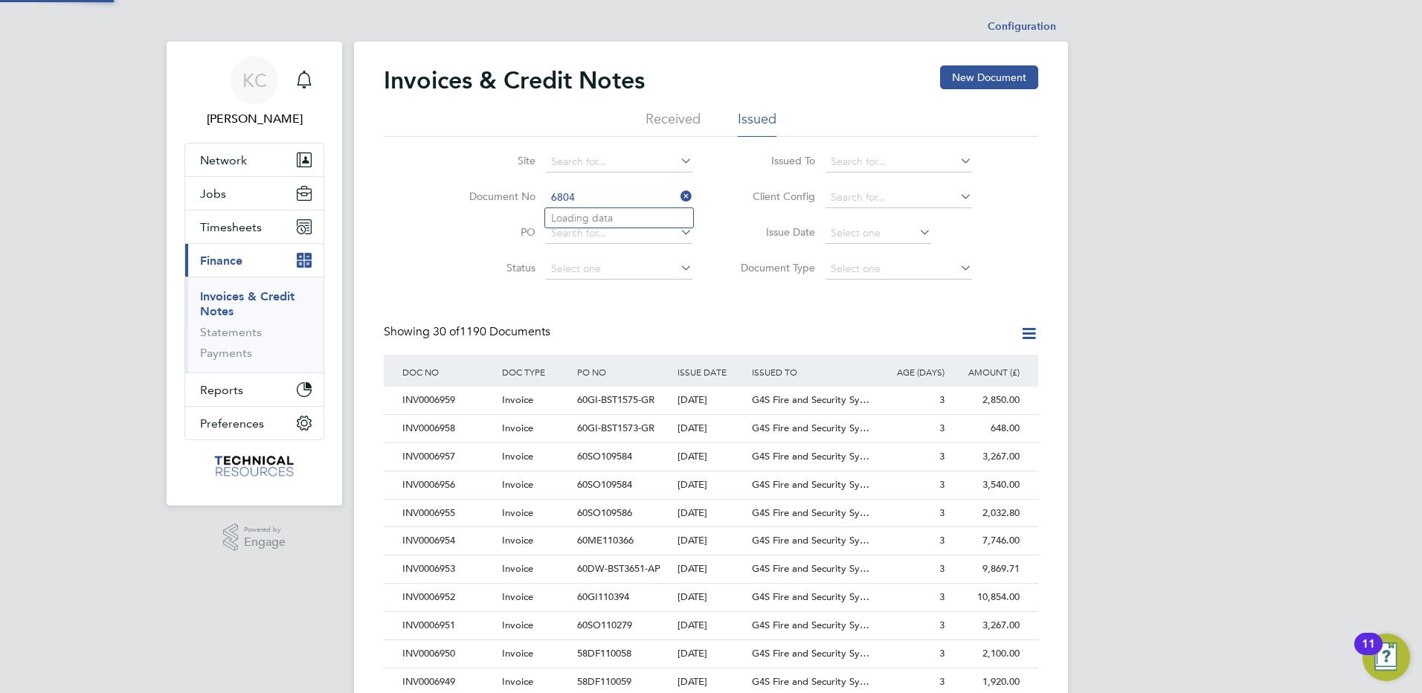
scroll to position [28, 101]
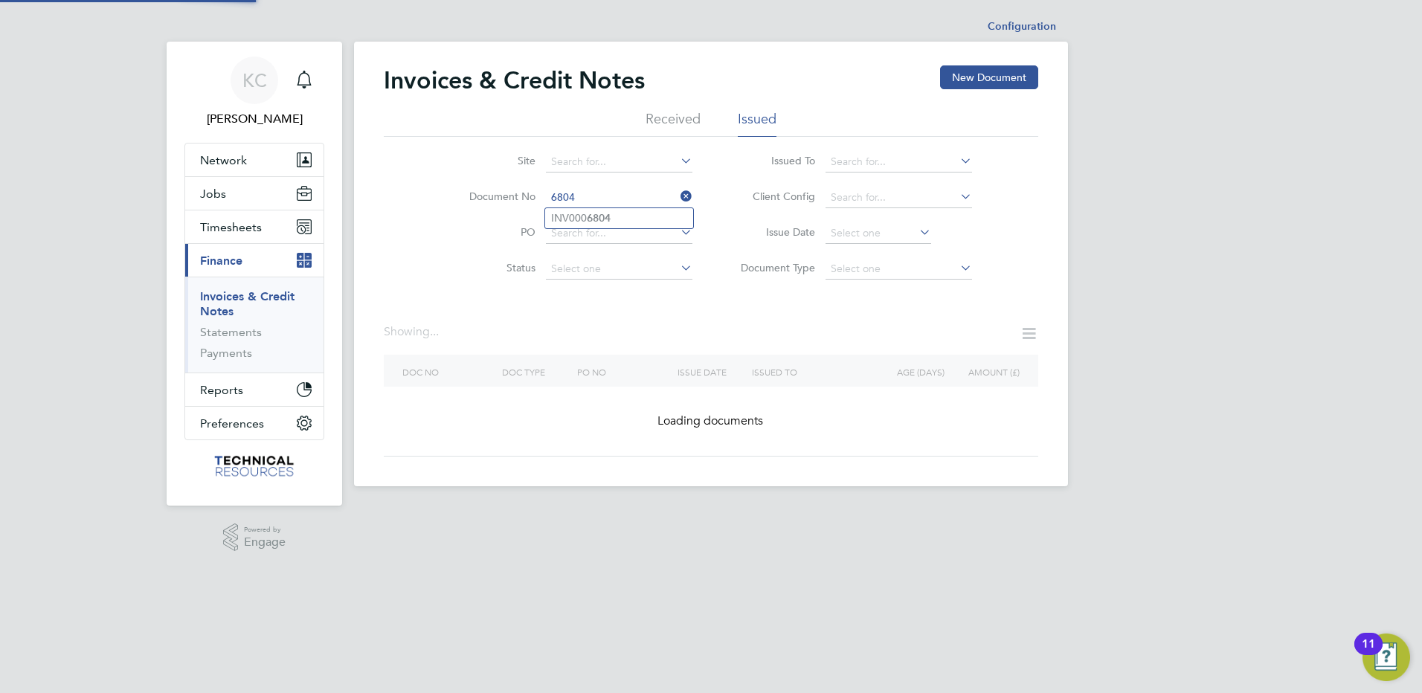
type input "INV0006804"
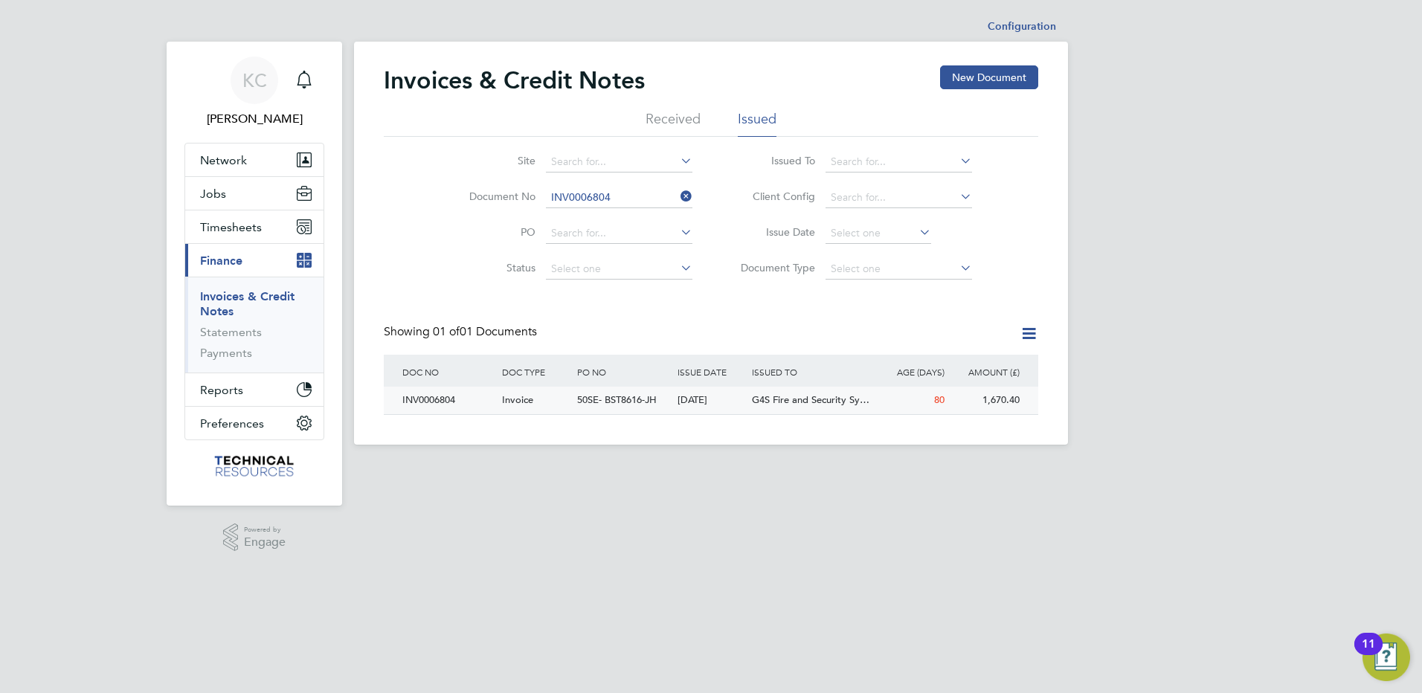
click at [436, 394] on div "INV0006804" at bounding box center [449, 401] width 100 height 28
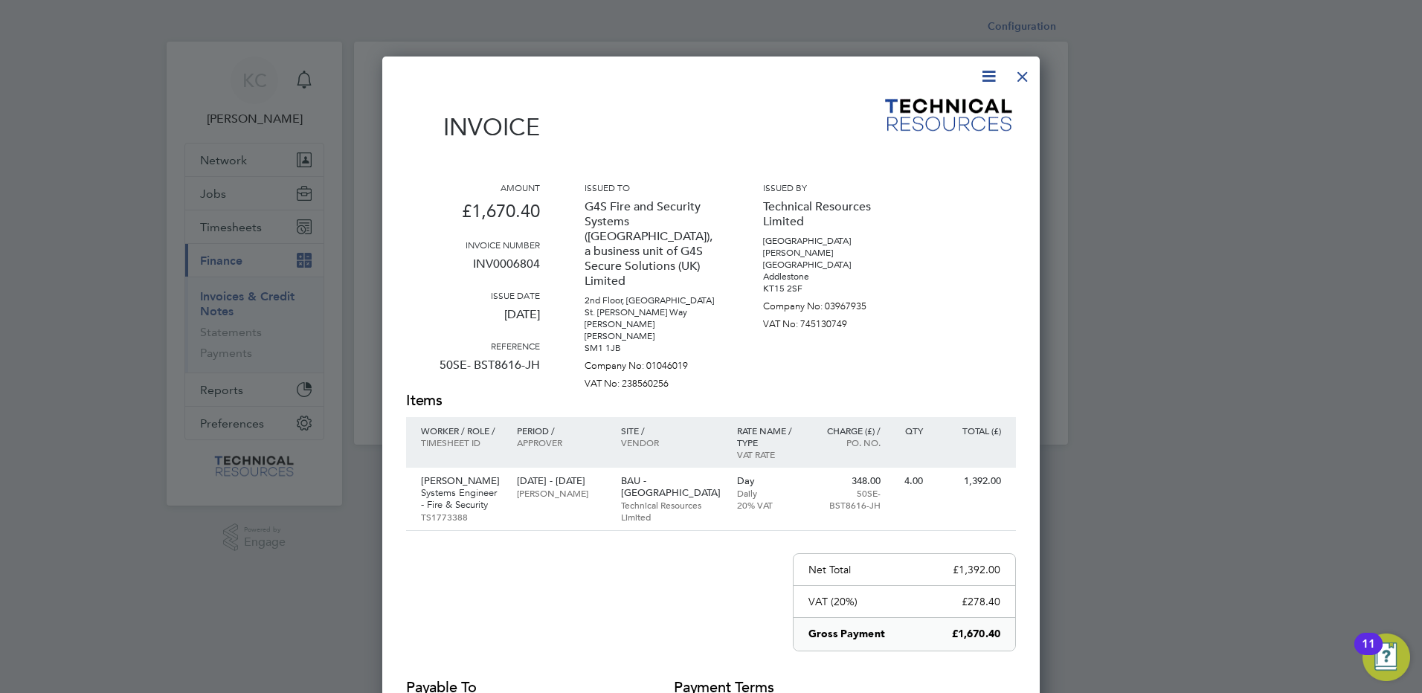
drag, startPoint x: 1018, startPoint y: 73, endPoint x: 1008, endPoint y: 73, distance: 9.7
click at [1018, 73] on div at bounding box center [1023, 73] width 27 height 27
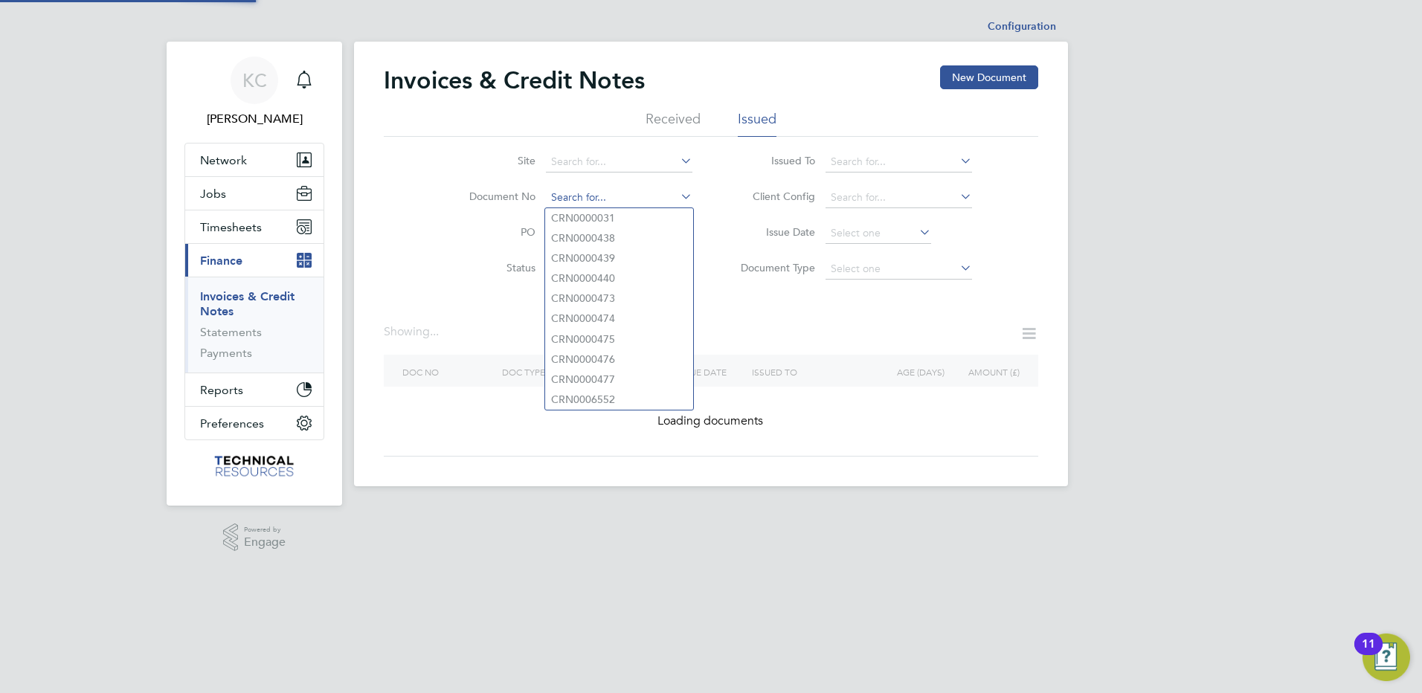
click at [632, 189] on input at bounding box center [619, 197] width 147 height 21
type input "CRN0000031"
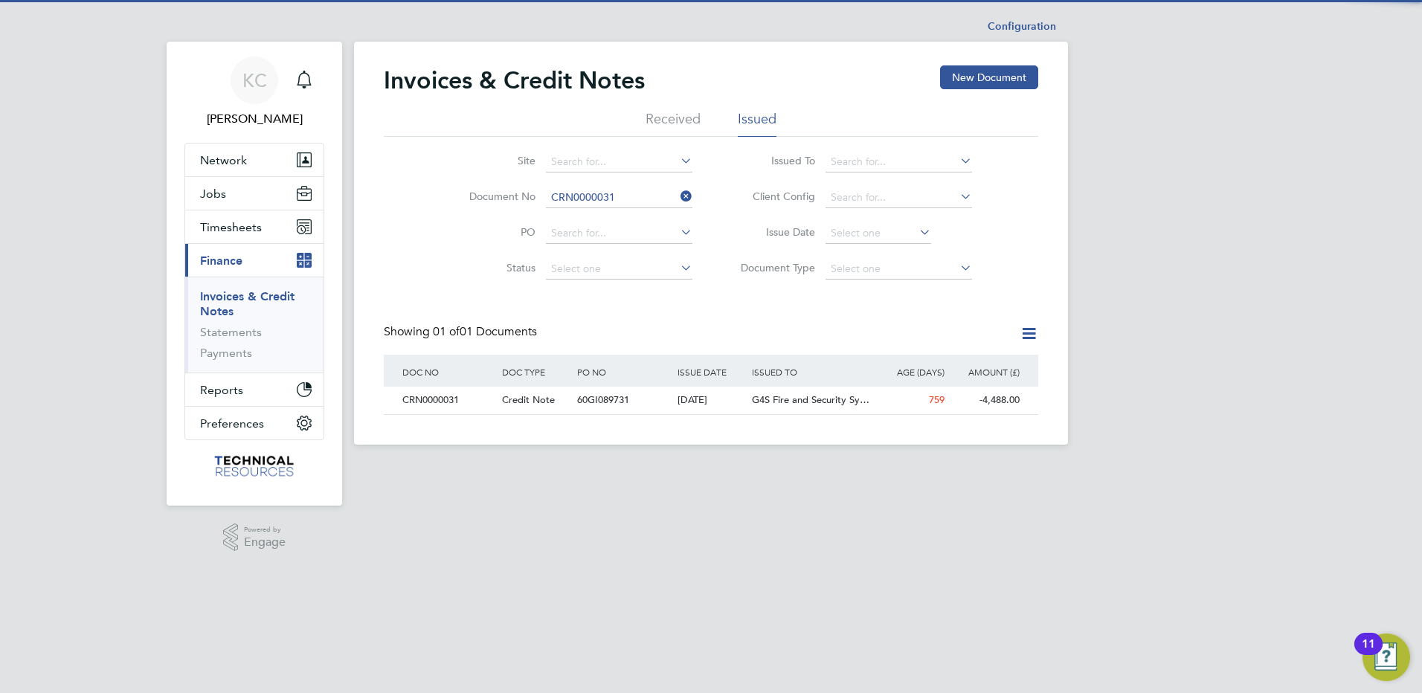
scroll to position [28, 126]
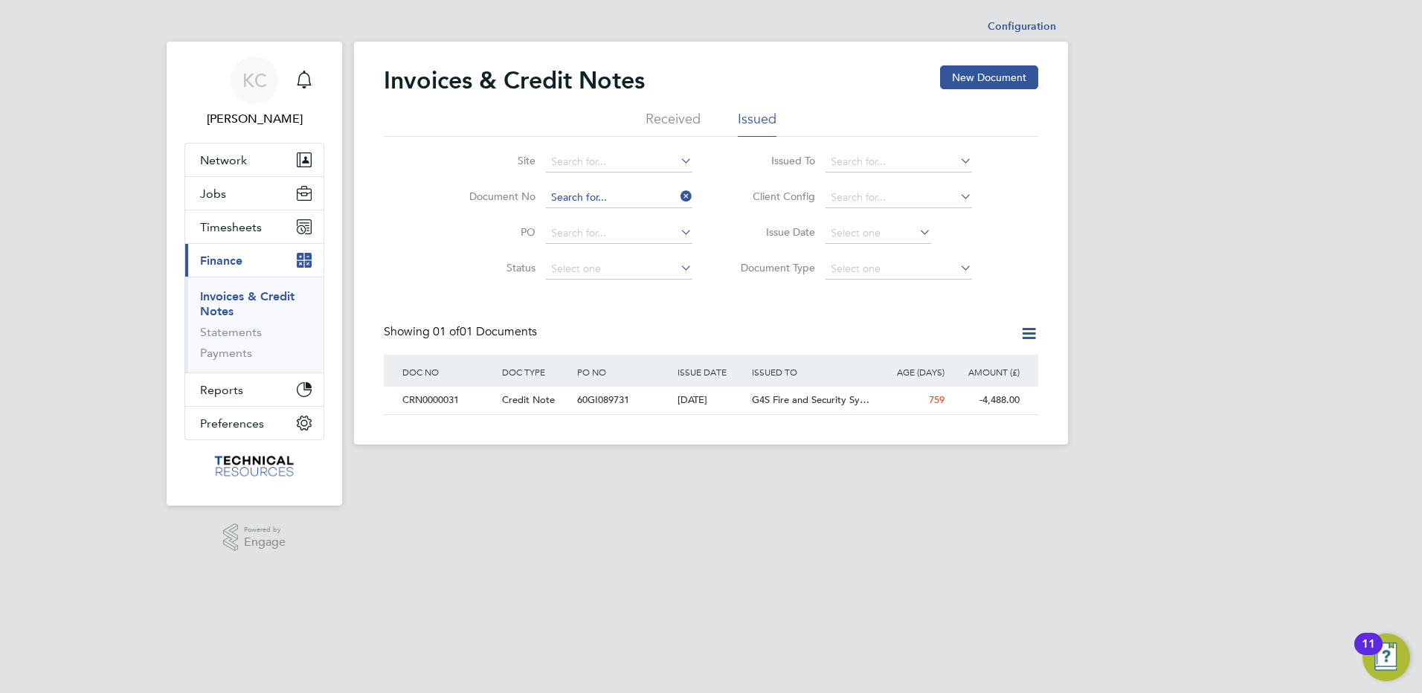
click at [614, 198] on input at bounding box center [619, 197] width 147 height 21
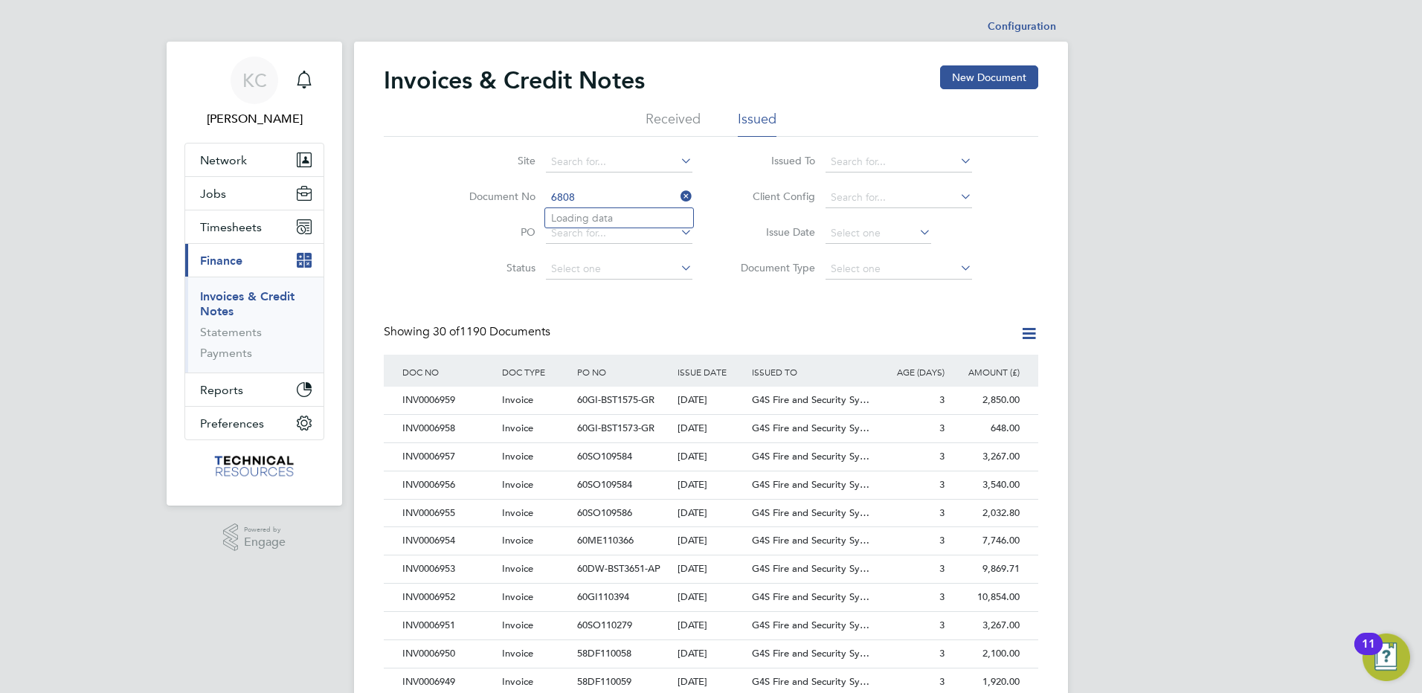
scroll to position [28, 101]
type input "INV0006808"
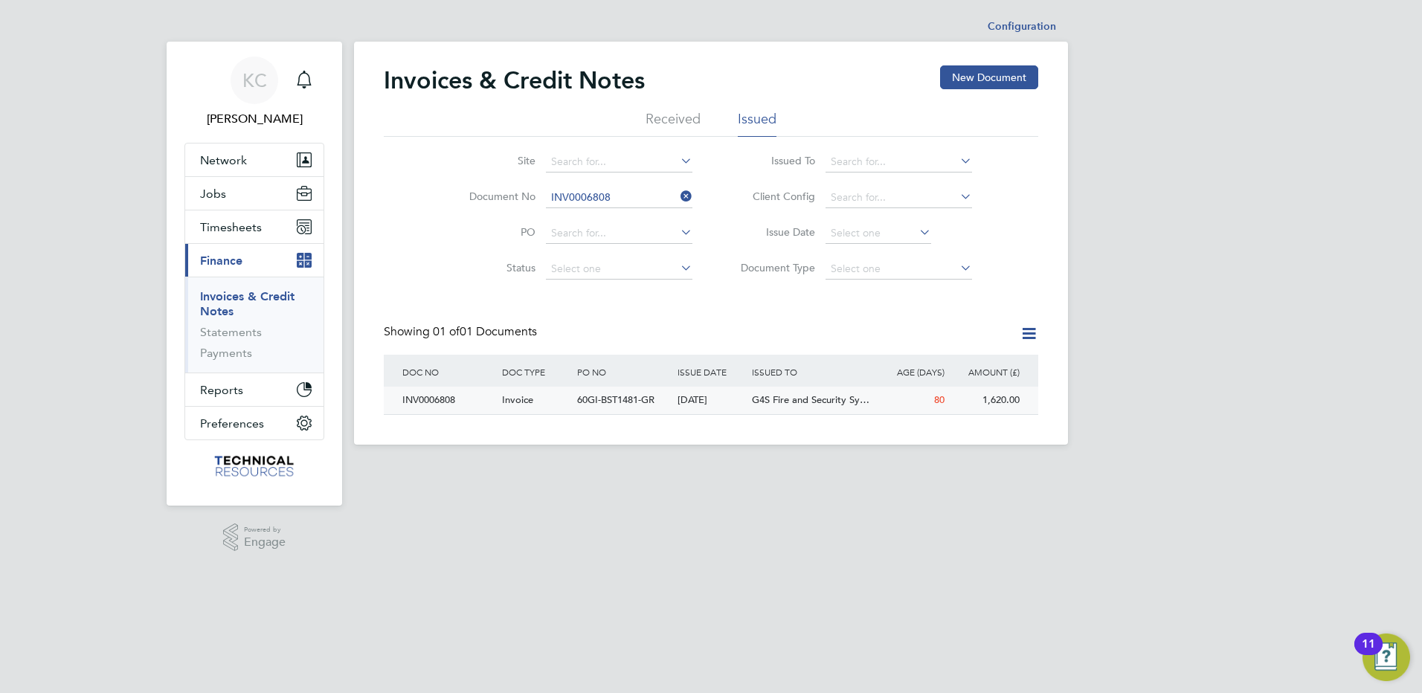
click at [436, 397] on div "INV0006808" at bounding box center [449, 401] width 100 height 28
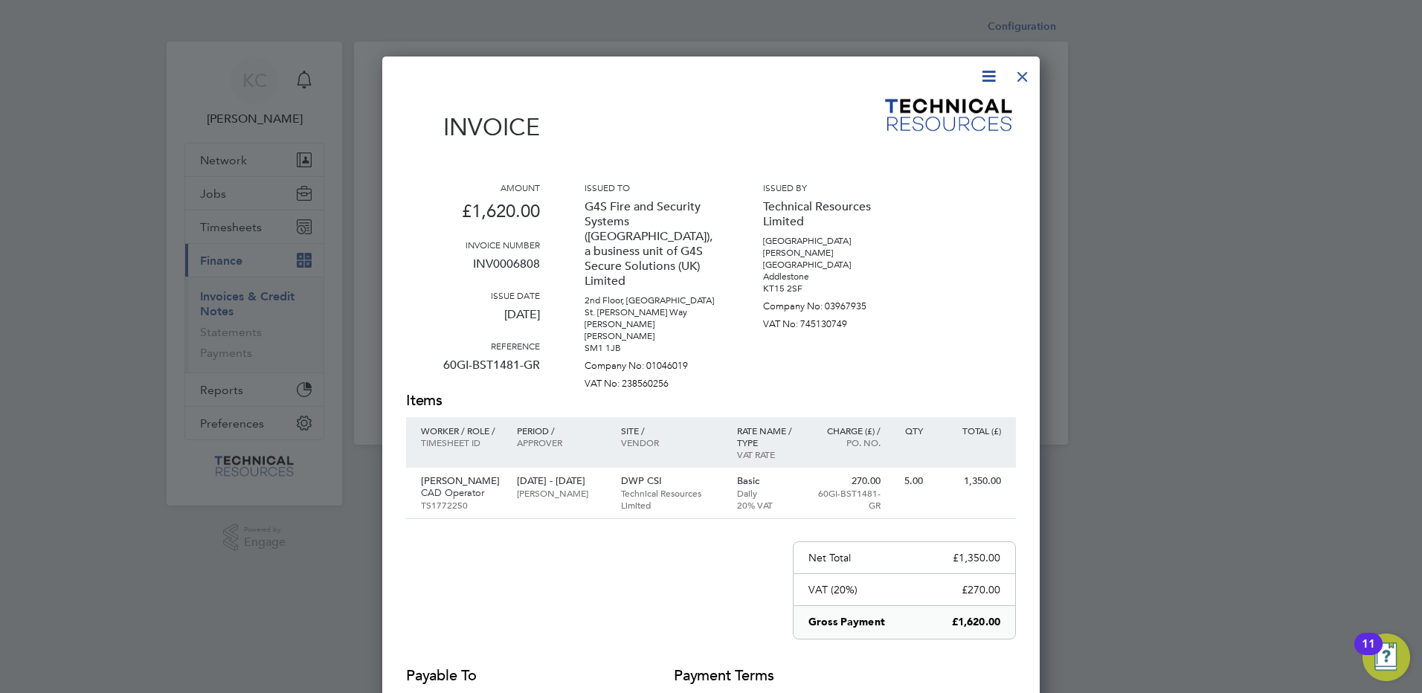
click at [1018, 82] on div at bounding box center [1023, 73] width 27 height 27
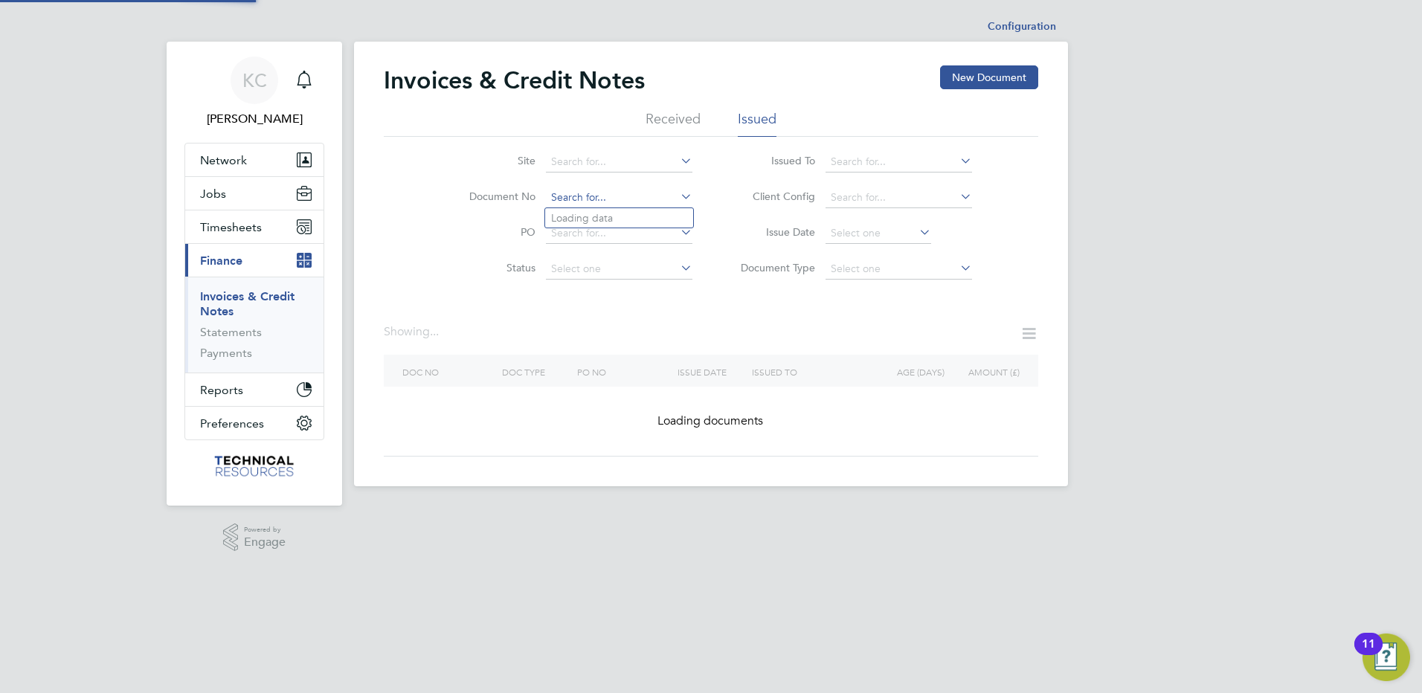
click at [635, 190] on input at bounding box center [619, 197] width 147 height 21
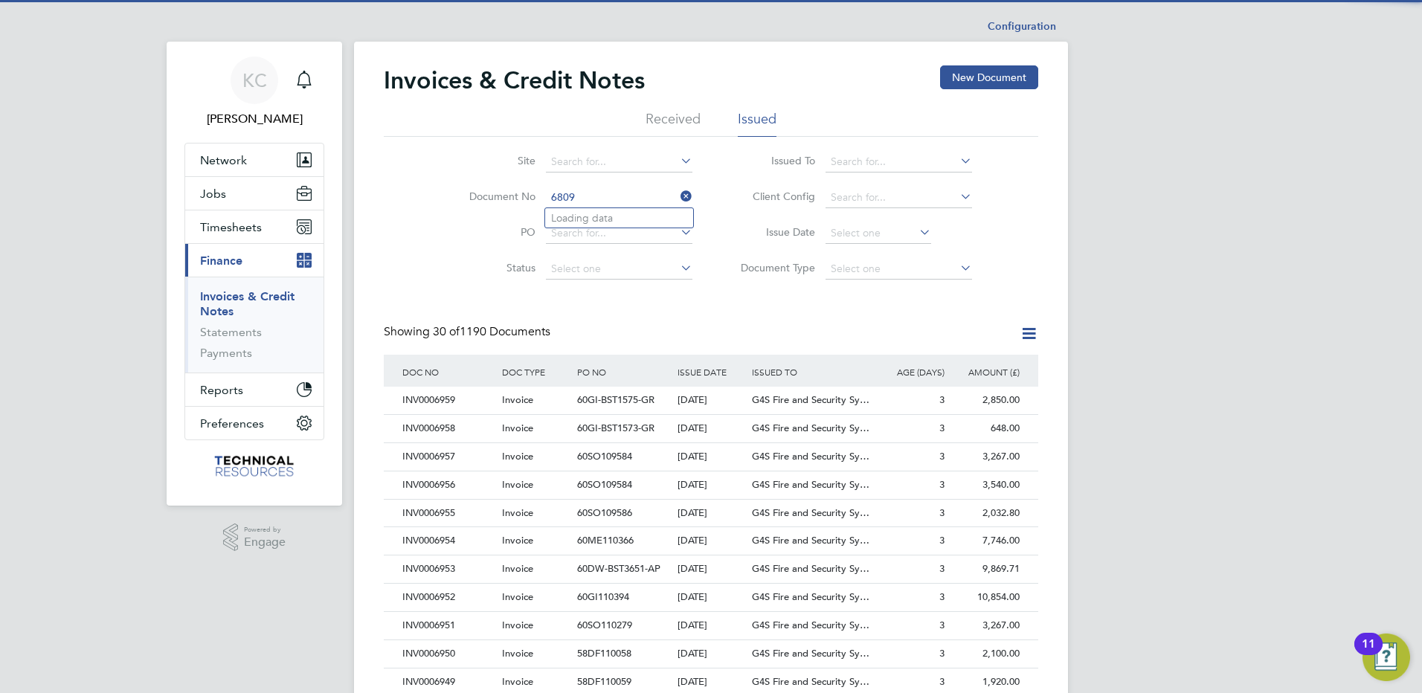
scroll to position [28, 101]
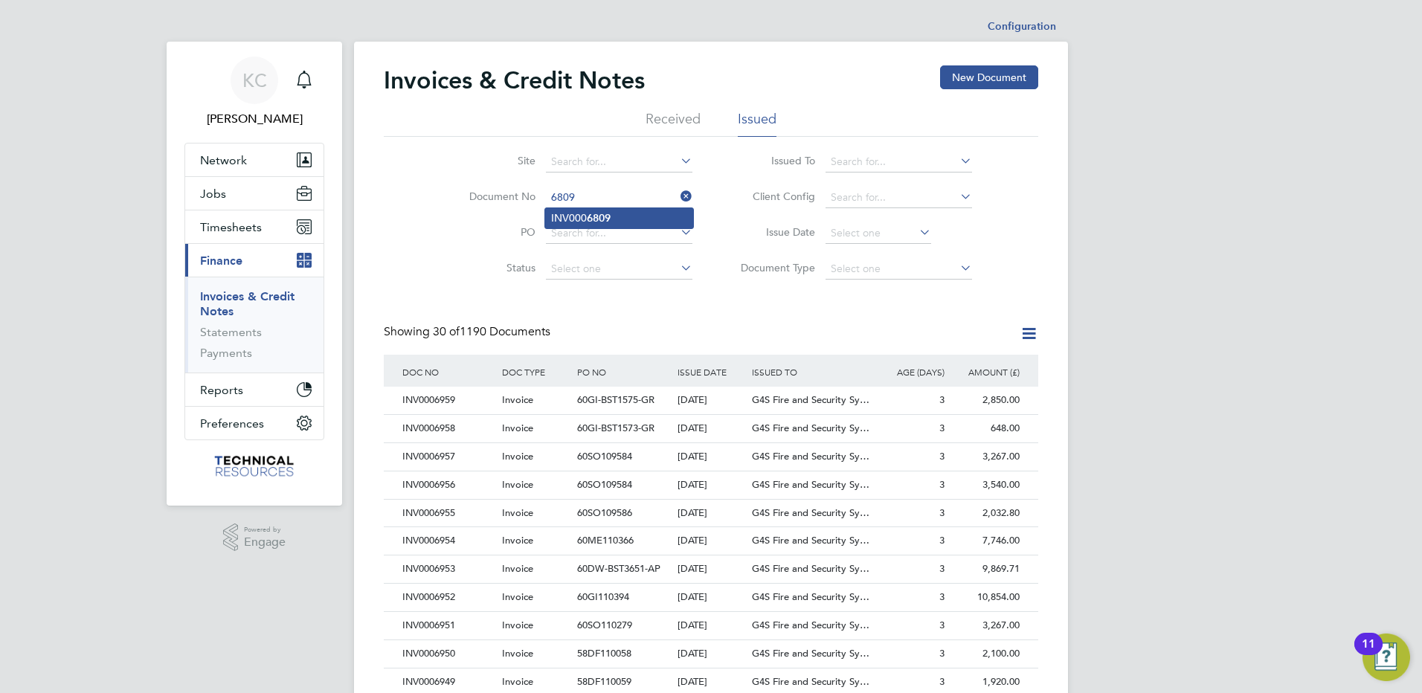
type input "INV0006809"
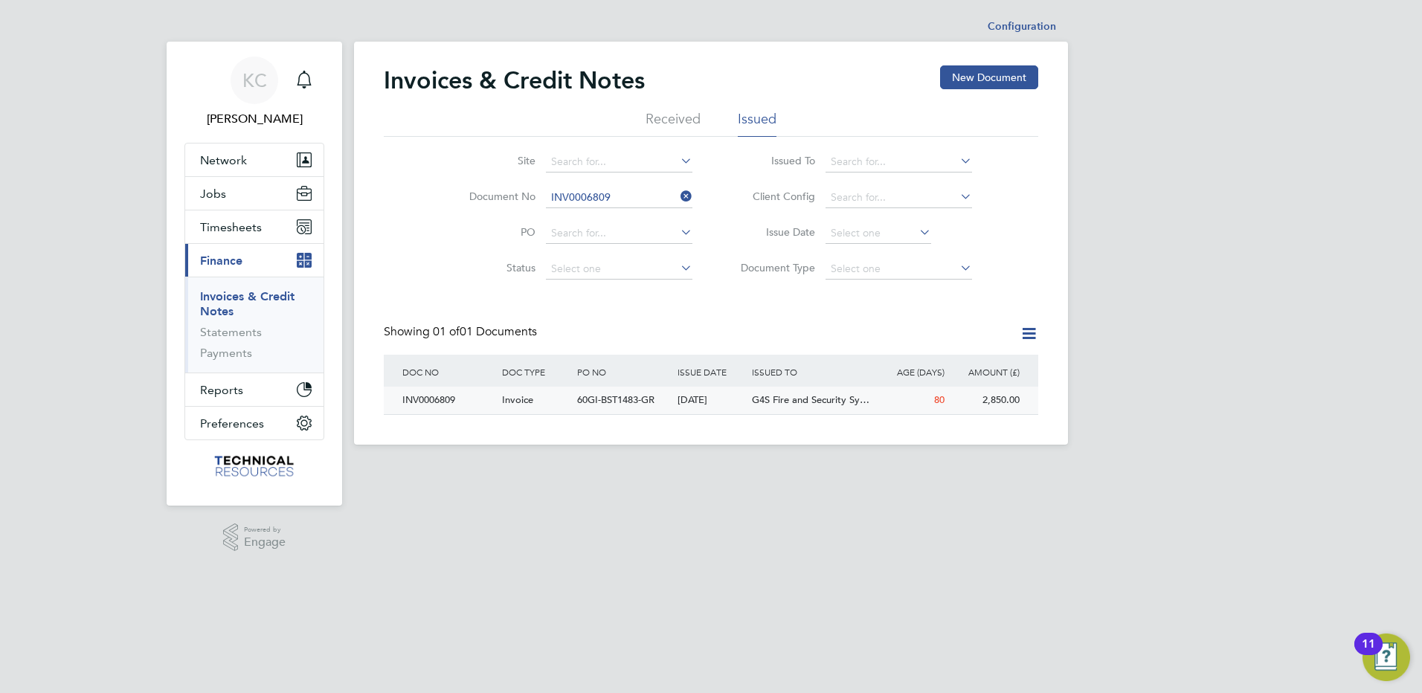
click at [446, 396] on div "INV0006809" at bounding box center [449, 401] width 100 height 28
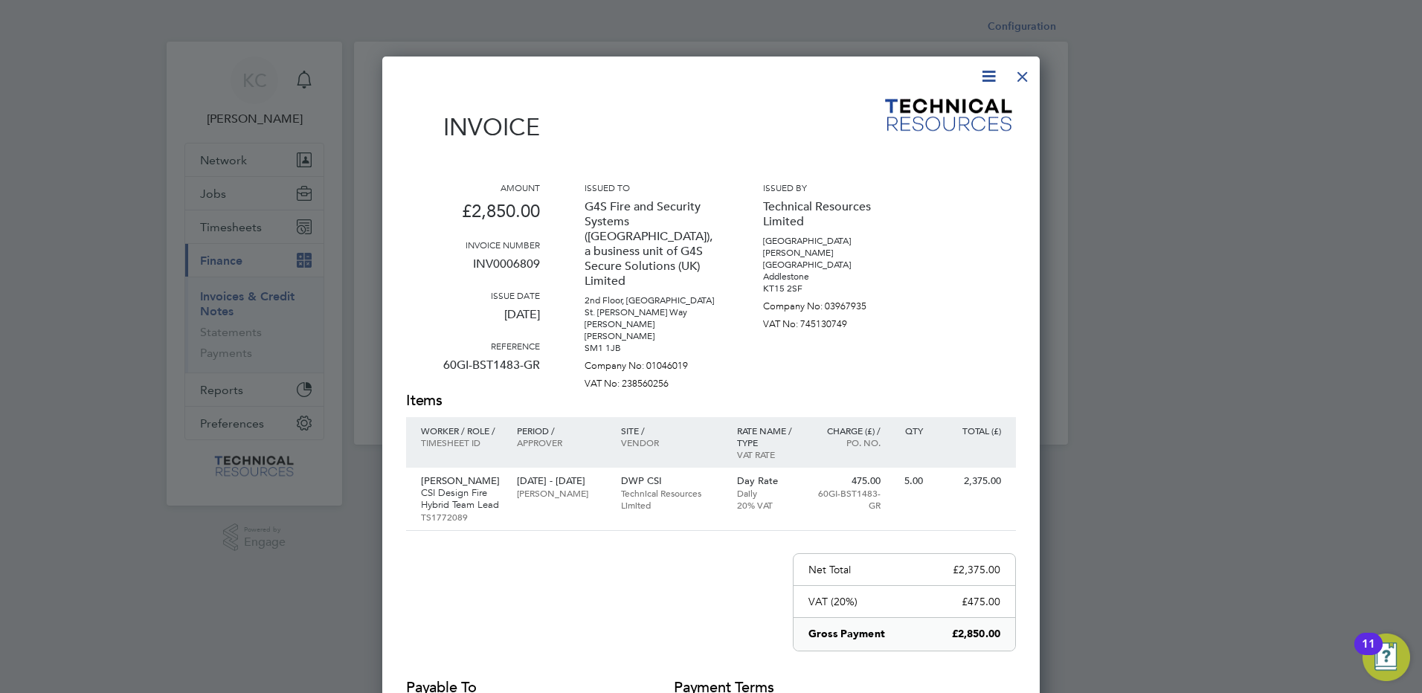
click at [1026, 74] on div at bounding box center [1023, 73] width 27 height 27
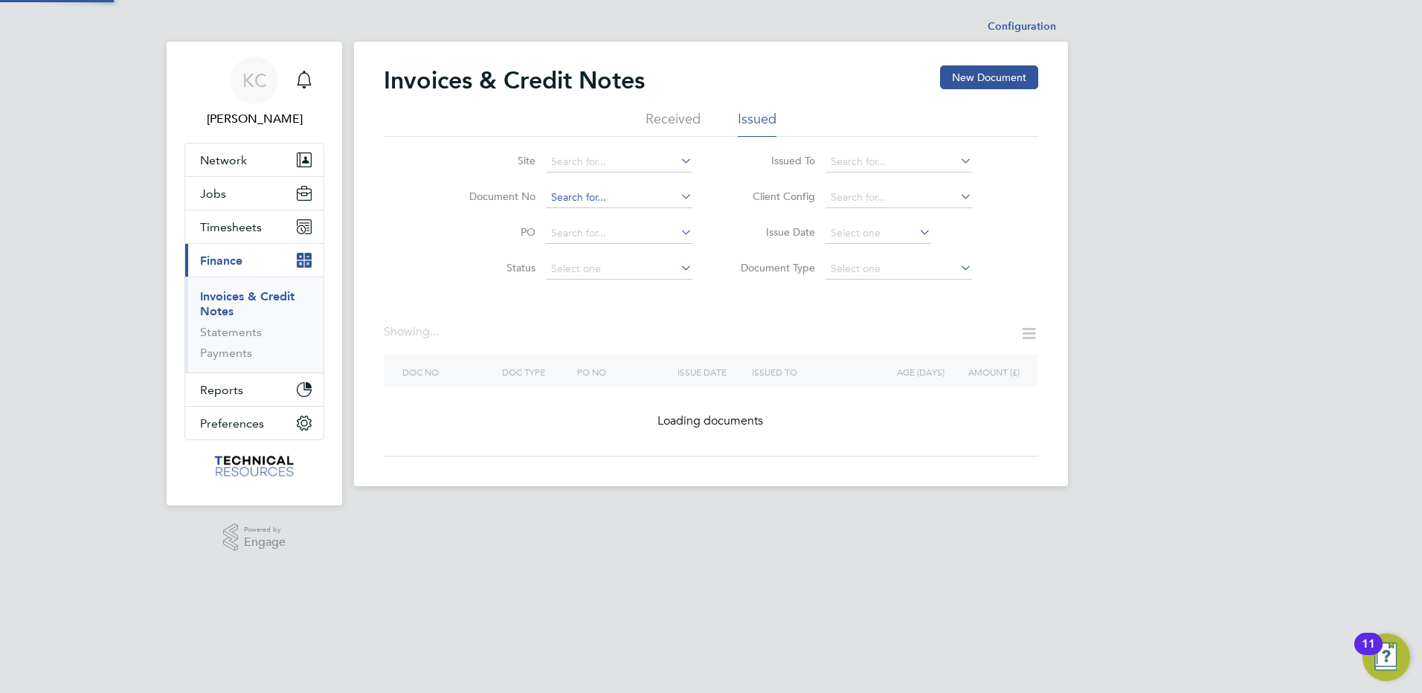
click at [632, 201] on input at bounding box center [619, 197] width 147 height 21
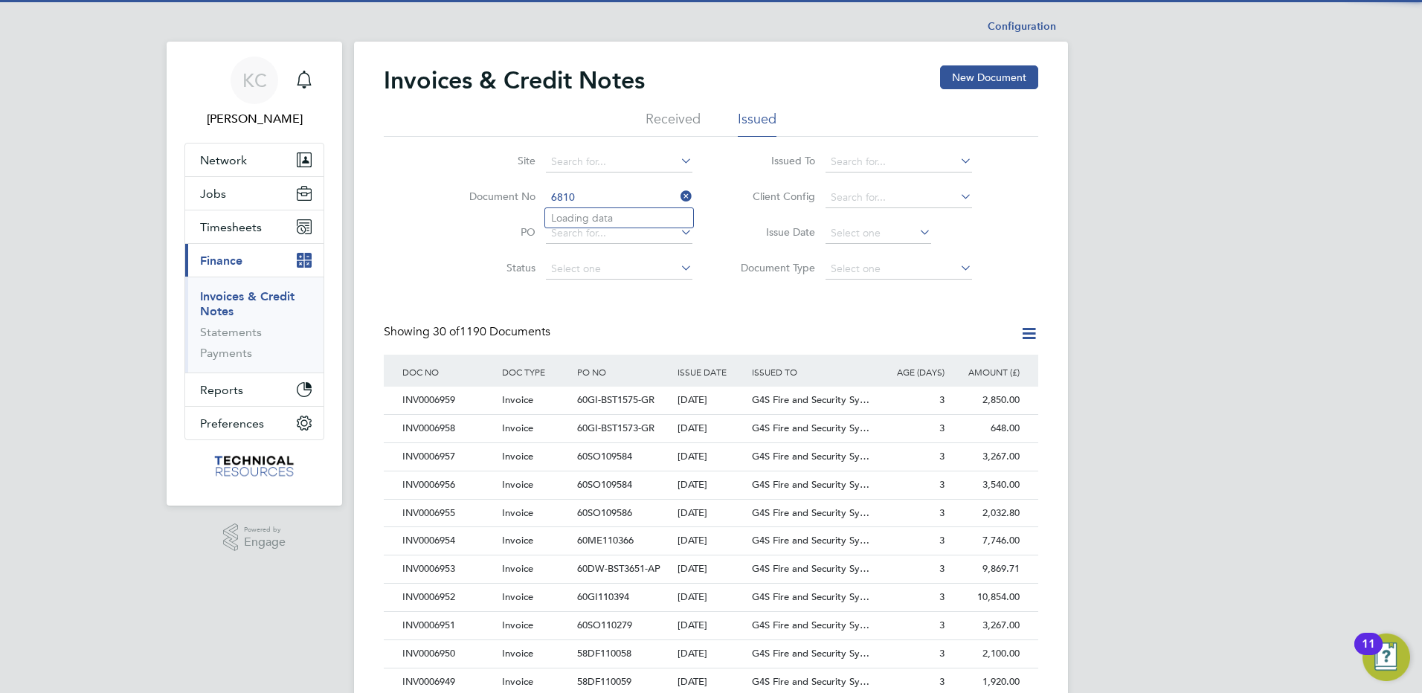
scroll to position [28, 101]
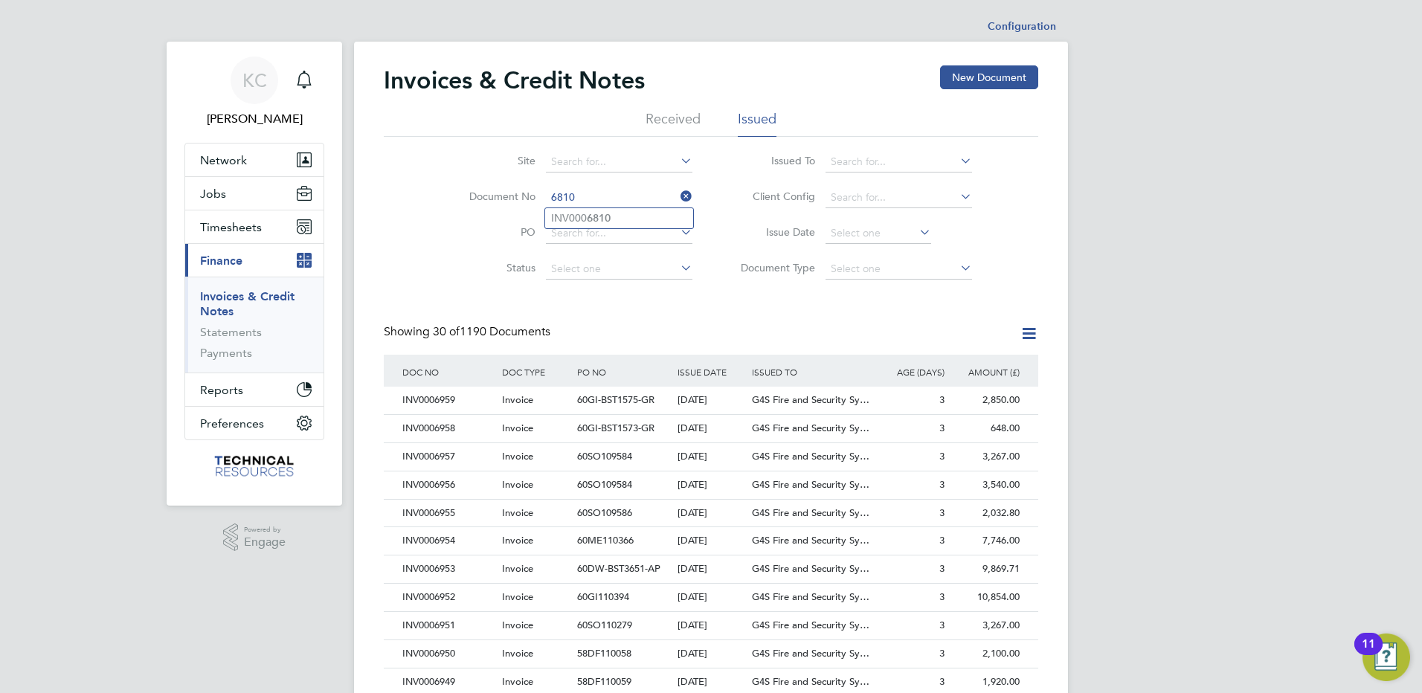
type input "INV0006810"
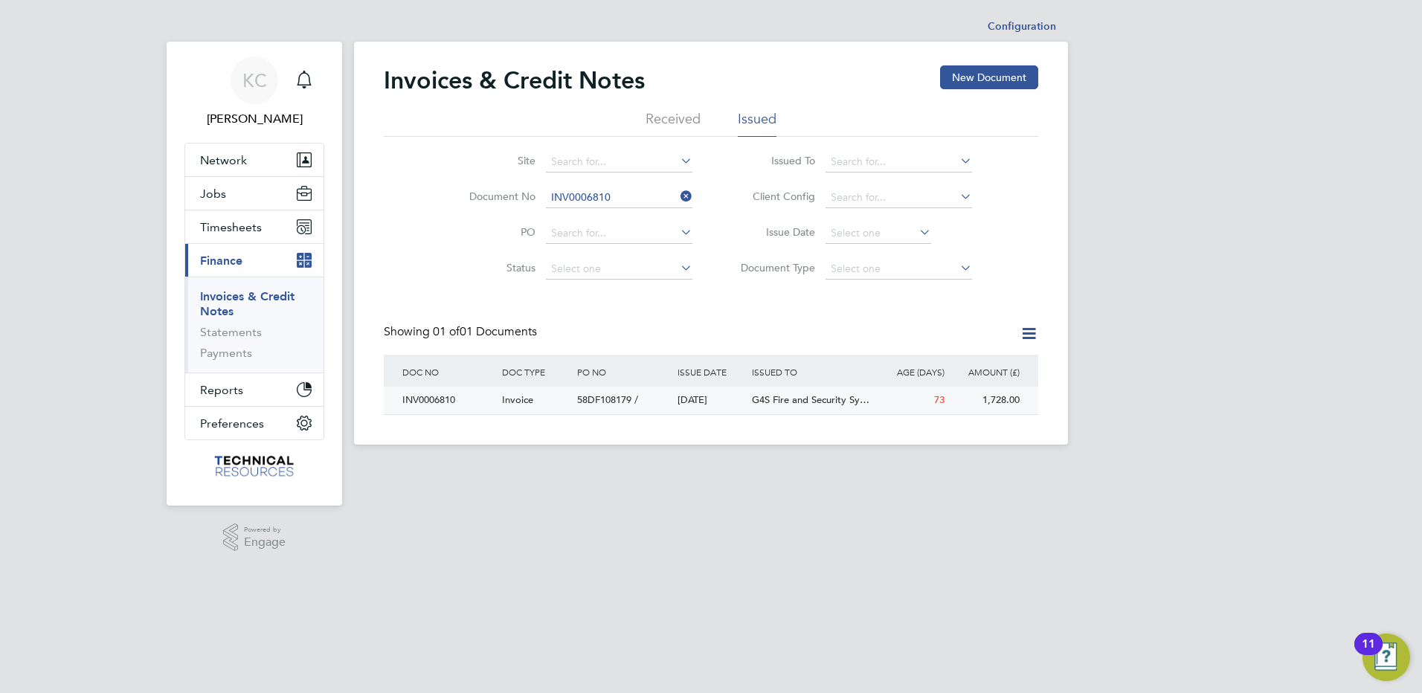
click at [432, 399] on div "INV0006810" at bounding box center [449, 401] width 100 height 28
